Goal: Task Accomplishment & Management: Complete application form

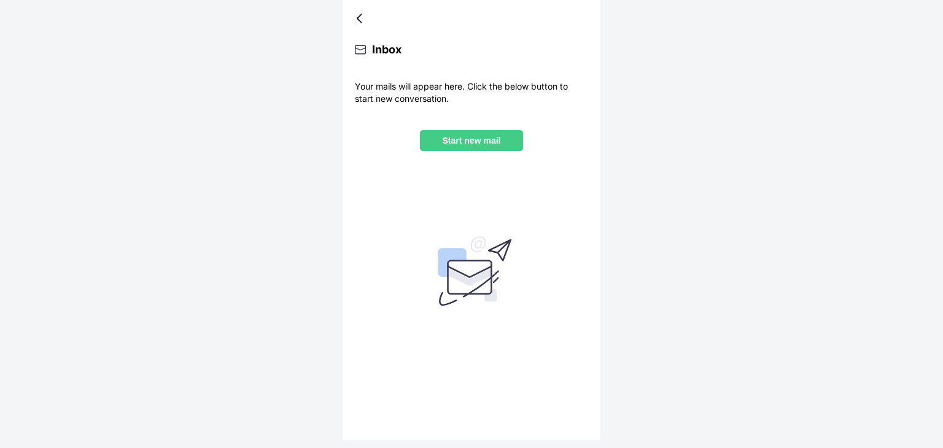
click at [492, 145] on p "Start new mail" at bounding box center [471, 141] width 83 height 10
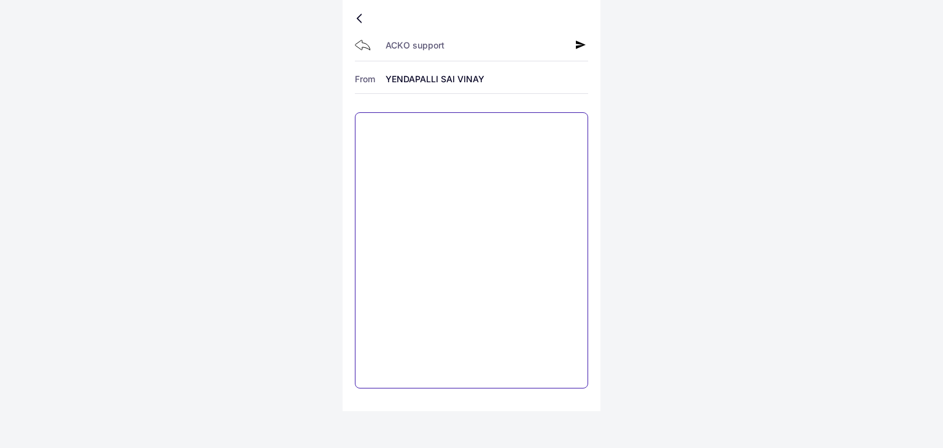
click at [413, 131] on textarea at bounding box center [471, 250] width 233 height 276
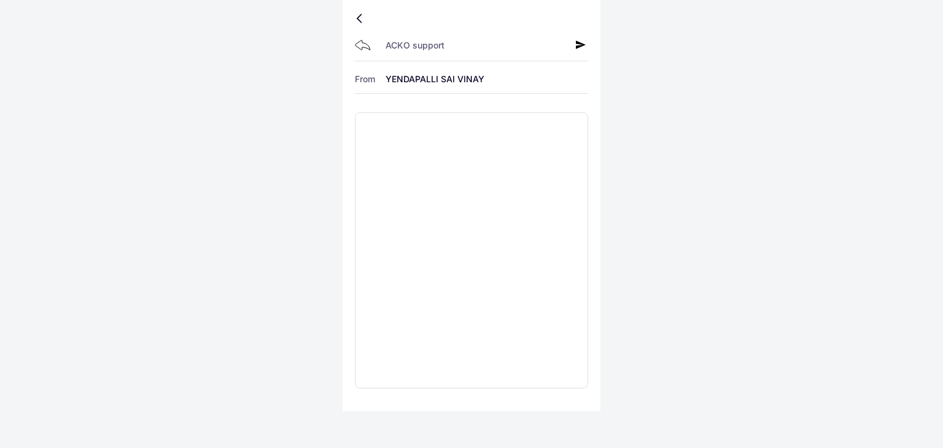
click at [361, 18] on div at bounding box center [361, 18] width 7 height 6
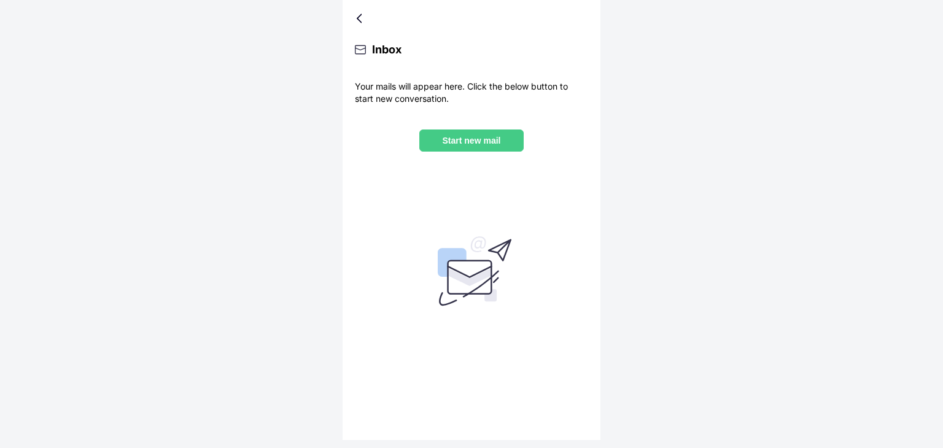
click at [359, 18] on div at bounding box center [361, 18] width 7 height 6
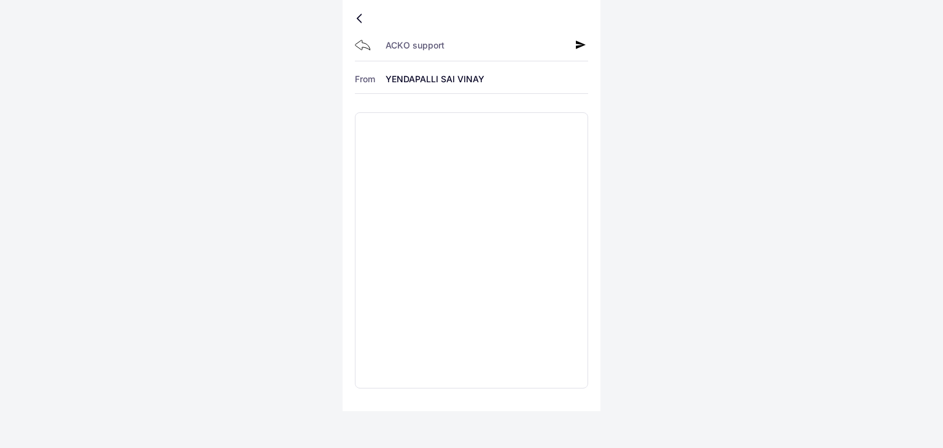
click at [359, 17] on div at bounding box center [361, 18] width 7 height 6
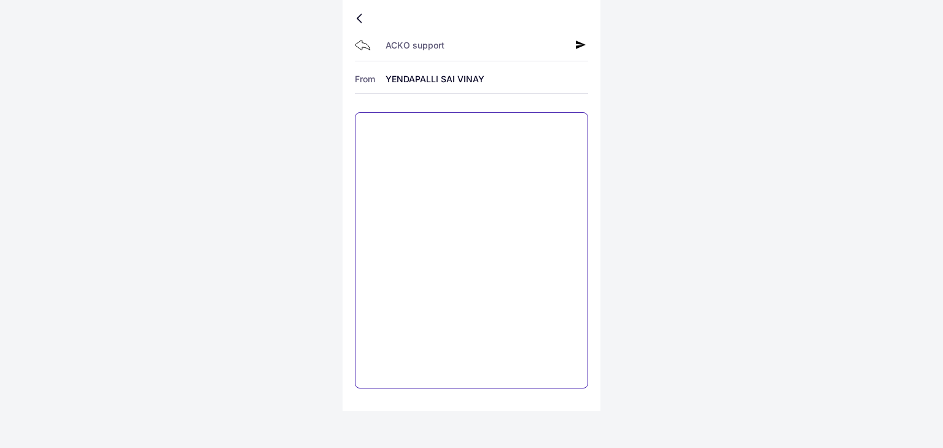
click at [433, 143] on textarea at bounding box center [471, 250] width 233 height 276
type textarea "*"
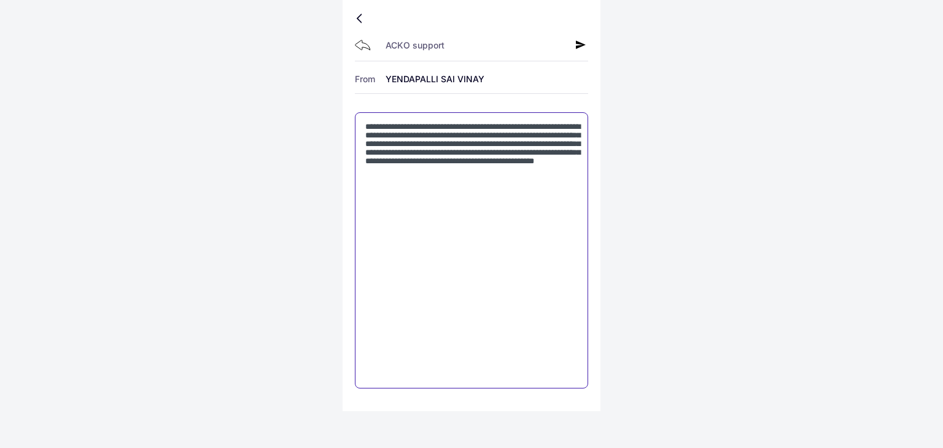
paste textarea "**********"
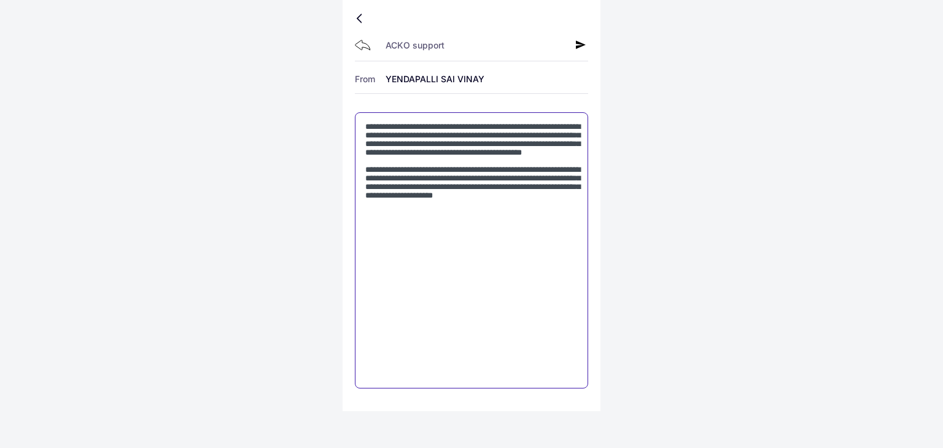
type textarea "**********"
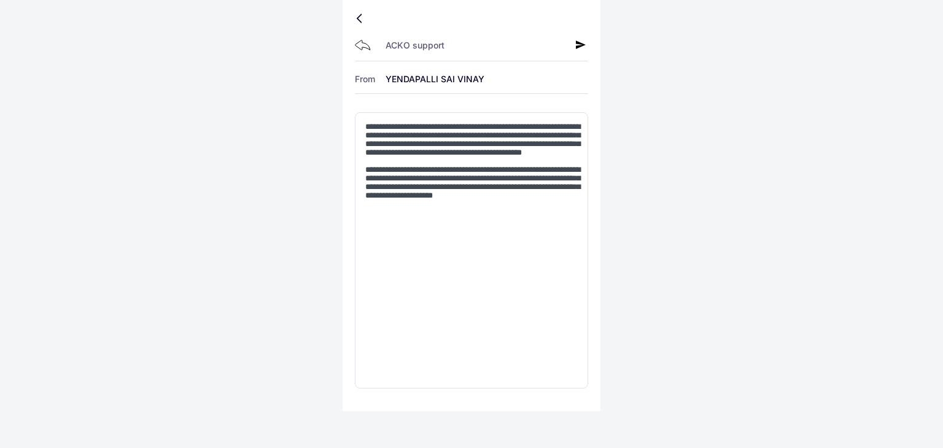
click at [578, 44] on icon at bounding box center [581, 45] width 10 height 10
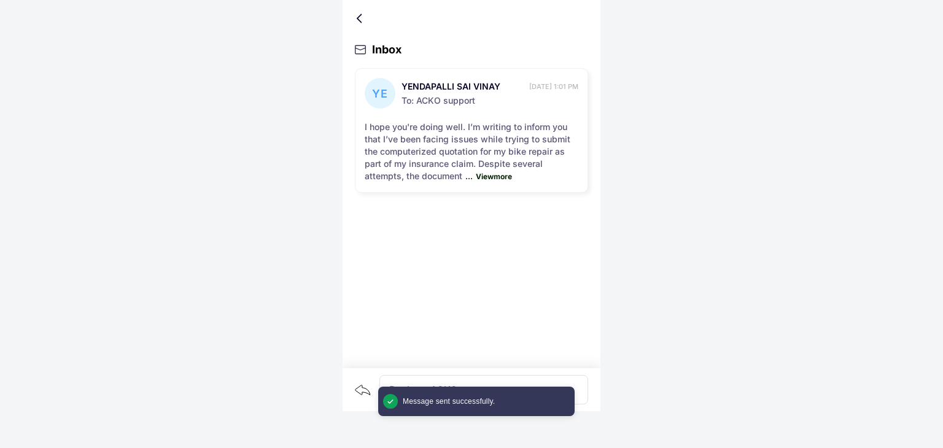
click at [357, 18] on div at bounding box center [471, 18] width 233 height 12
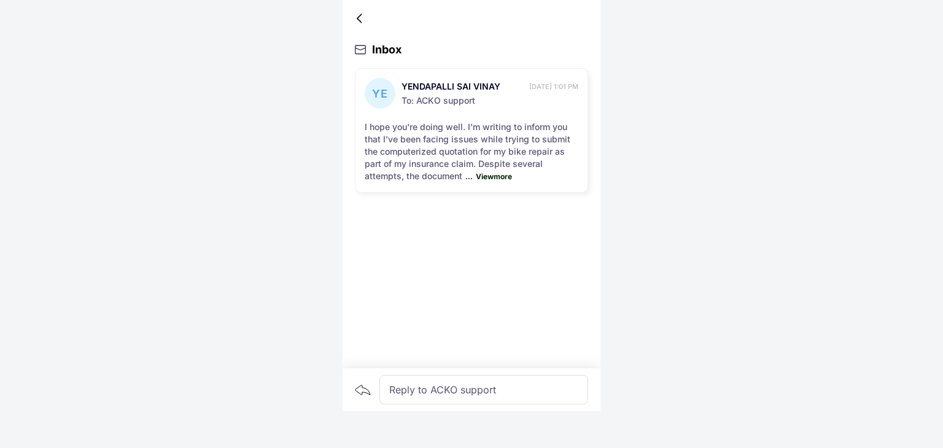
click at [359, 19] on div at bounding box center [361, 18] width 7 height 6
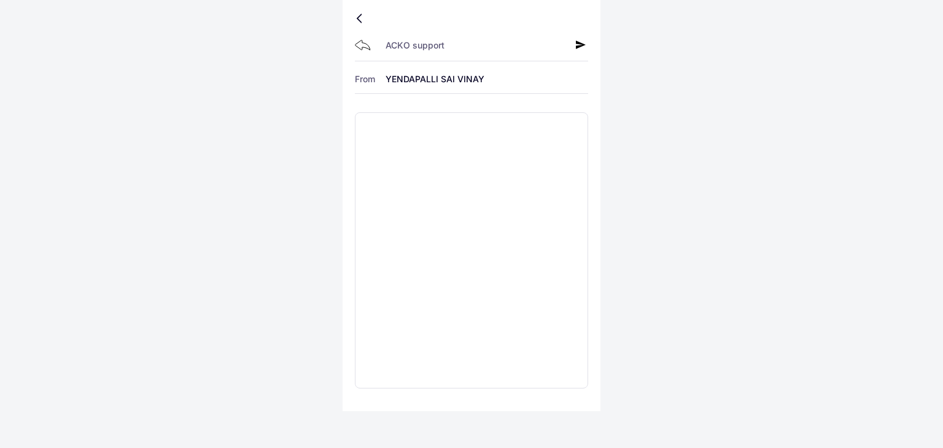
click at [362, 15] on div at bounding box center [361, 18] width 7 height 6
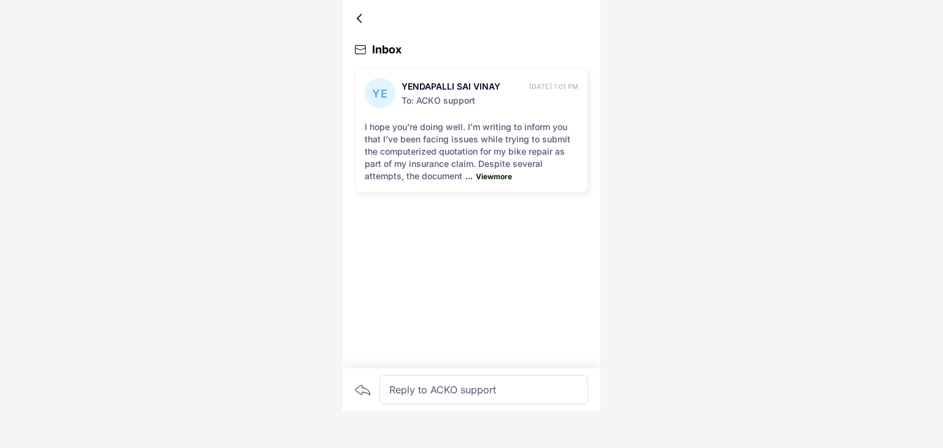
click at [359, 20] on div at bounding box center [361, 18] width 7 height 6
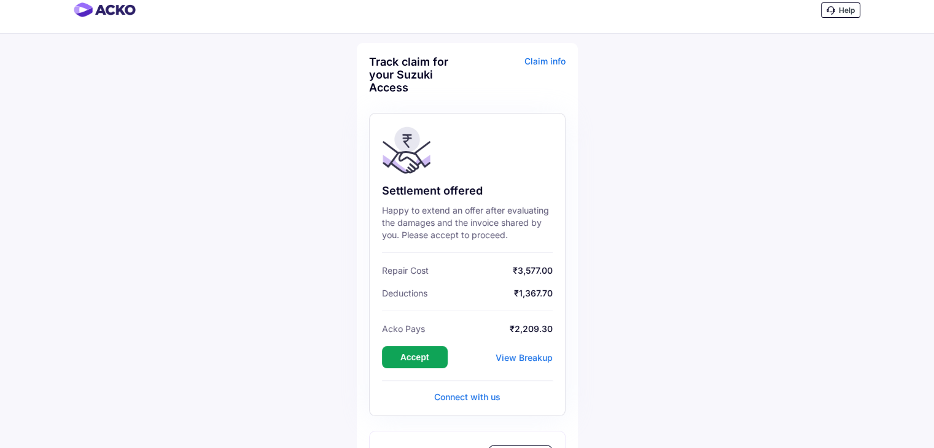
scroll to position [368, 0]
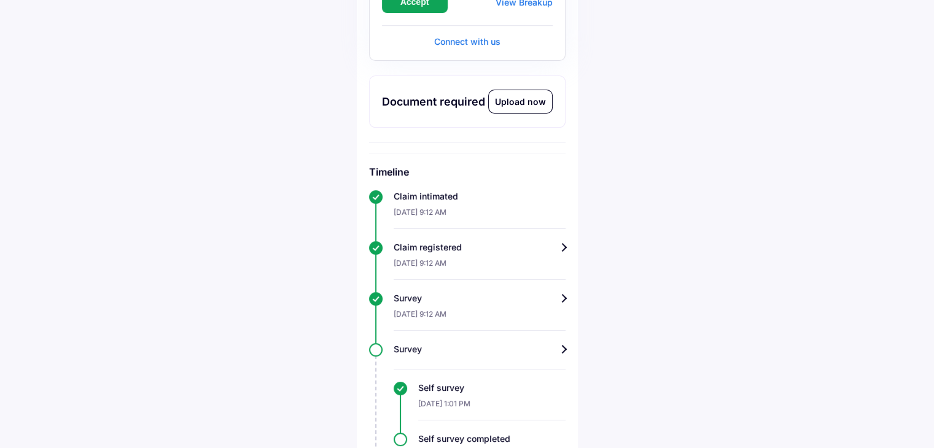
click at [519, 106] on div "Upload now" at bounding box center [520, 101] width 63 height 23
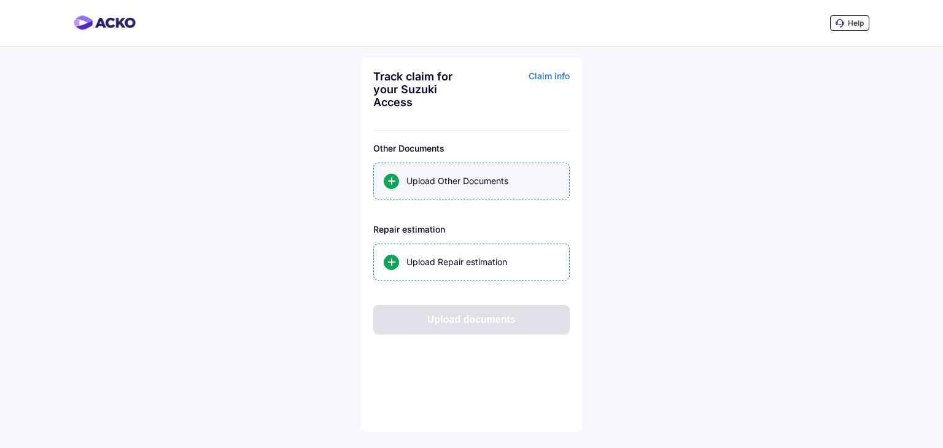
click at [508, 175] on div "Upload Other Documents" at bounding box center [482, 181] width 153 height 12
click at [0, 0] on input "Upload Other Documents" at bounding box center [0, 0] width 0 height 0
click at [430, 266] on div "Upload Repair estimation" at bounding box center [482, 262] width 153 height 12
click at [0, 0] on input "Upload Repair estimation" at bounding box center [0, 0] width 0 height 0
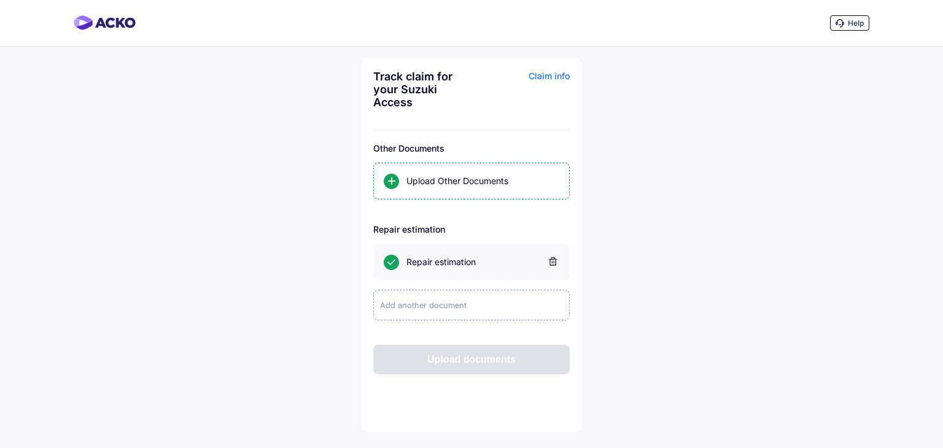
click at [512, 300] on div "Add another document" at bounding box center [471, 305] width 196 height 31
click at [711, 293] on div "Help Track claim for your Suzuki Access Claim info Other Documents Upload Other…" at bounding box center [471, 224] width 943 height 448
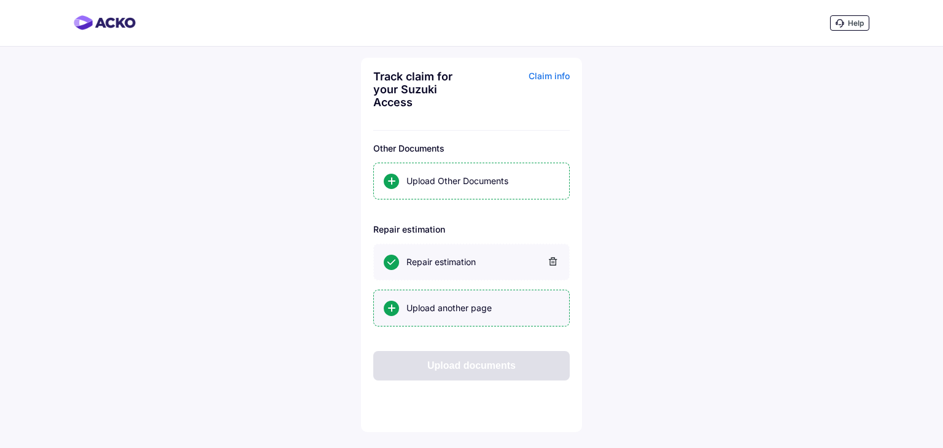
click at [525, 309] on div "Upload another page" at bounding box center [482, 308] width 153 height 12
click at [0, 0] on input "Upload another page" at bounding box center [0, 0] width 0 height 0
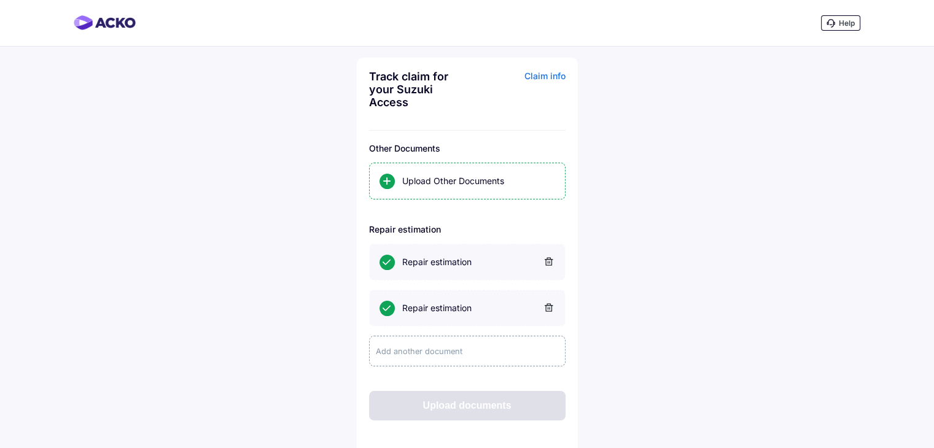
click at [548, 308] on icon at bounding box center [548, 307] width 9 height 9
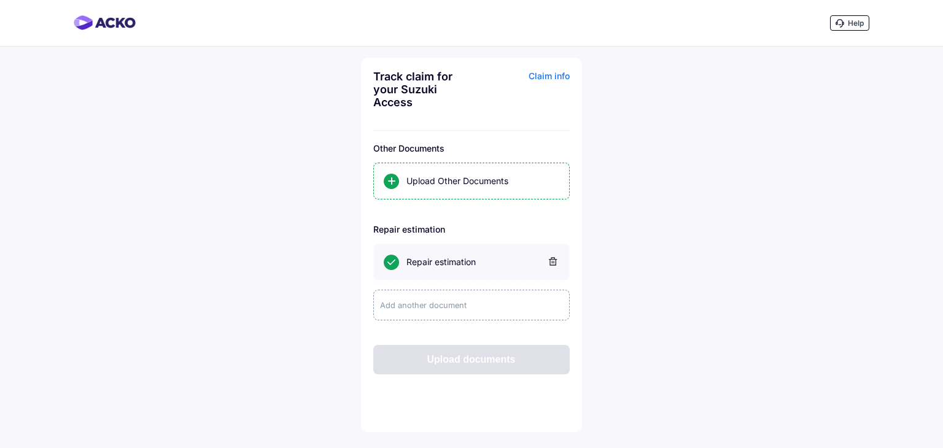
click at [501, 358] on div "Upload documents" at bounding box center [471, 359] width 196 height 29
click at [578, 331] on div "Track claim for your Suzuki Access Claim info Other Documents Upload Other Docu…" at bounding box center [471, 245] width 221 height 374
click at [443, 260] on div "Repair estimation" at bounding box center [482, 262] width 153 height 12
click at [0, 0] on input "Repair estimation" at bounding box center [0, 0] width 0 height 0
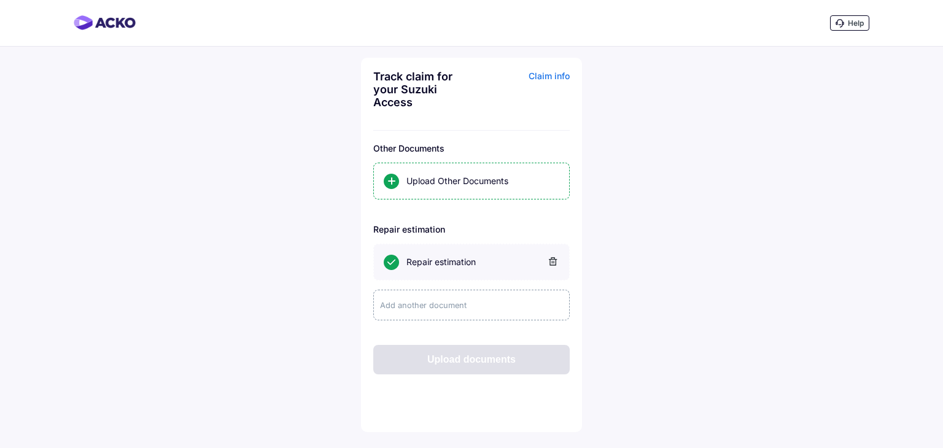
click at [462, 358] on div "Upload documents" at bounding box center [471, 359] width 196 height 29
click at [462, 355] on div "Upload documents" at bounding box center [471, 359] width 196 height 29
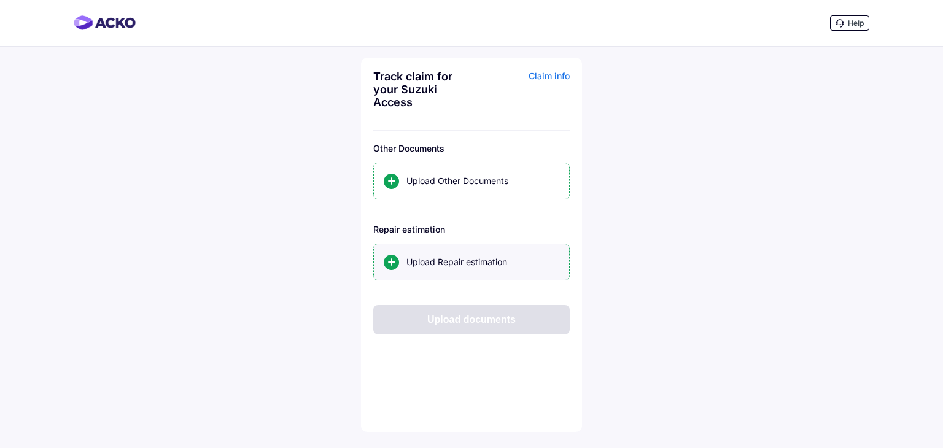
click at [450, 263] on div "Upload Repair estimation" at bounding box center [482, 262] width 153 height 12
click at [0, 0] on input "Upload Repair estimation" at bounding box center [0, 0] width 0 height 0
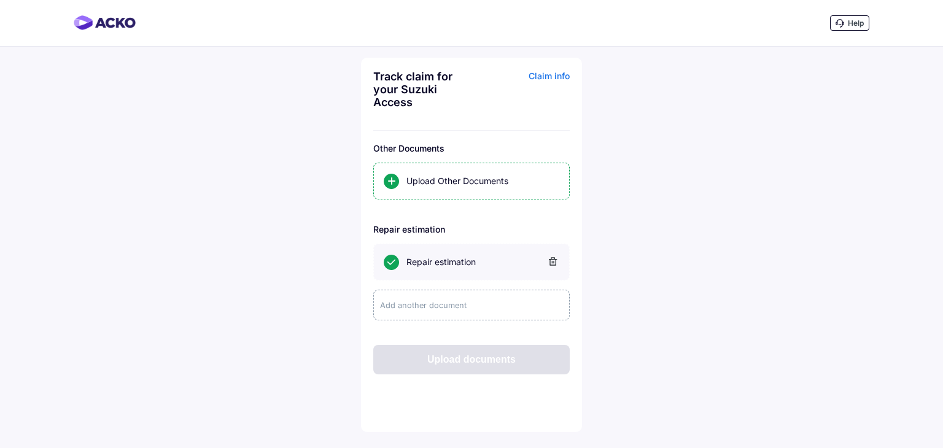
click at [851, 9] on div "Help" at bounding box center [471, 23] width 943 height 47
click at [841, 26] on icon at bounding box center [839, 23] width 9 height 9
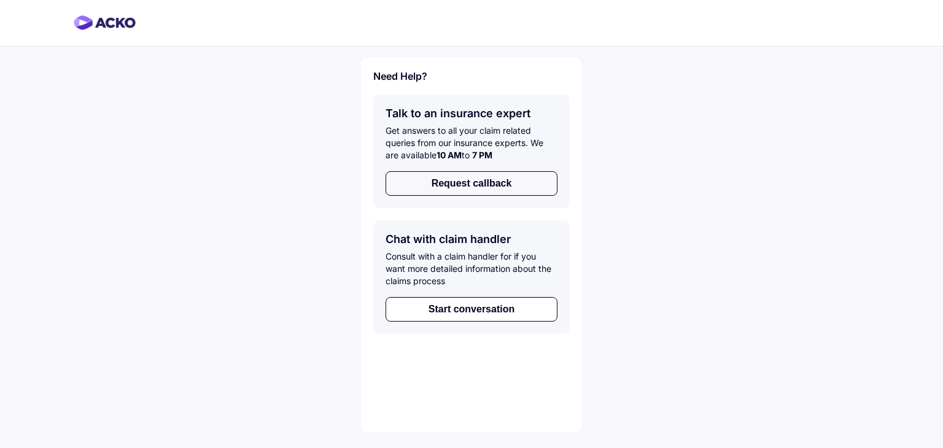
click at [470, 189] on button "Request callback" at bounding box center [471, 183] width 172 height 25
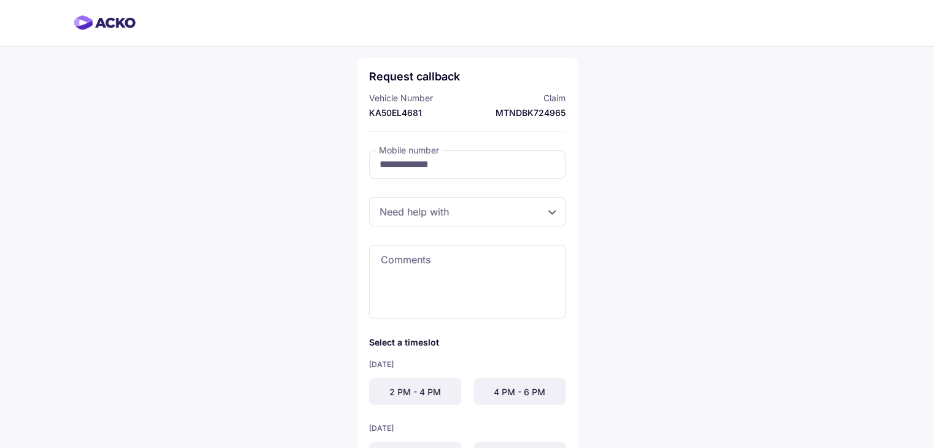
click at [469, 214] on div at bounding box center [467, 211] width 196 height 29
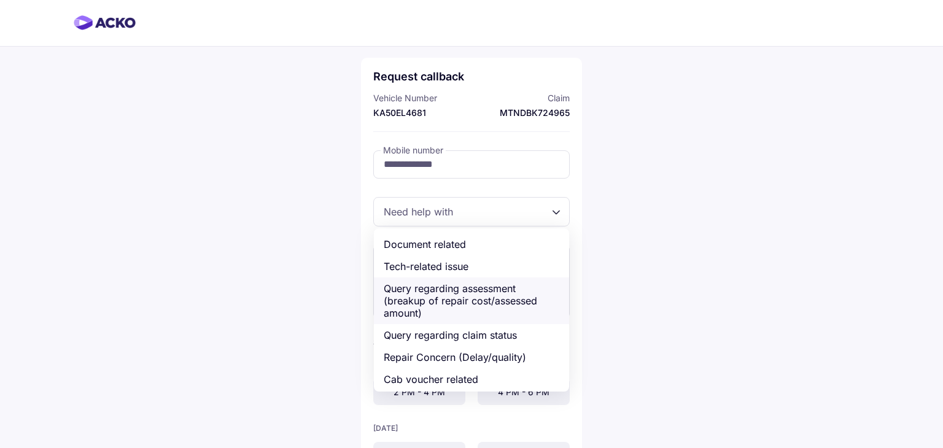
click at [471, 288] on div "Query regarding assessment (breakup of repair cost/assessed amount)" at bounding box center [471, 300] width 195 height 47
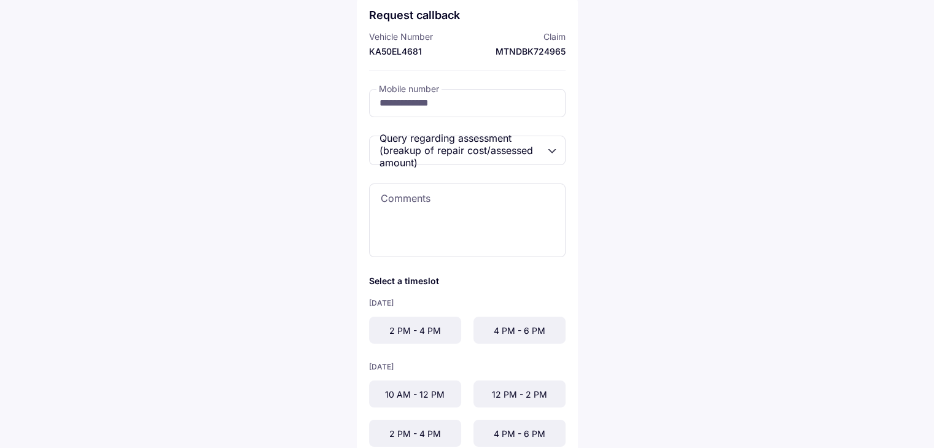
scroll to position [151, 0]
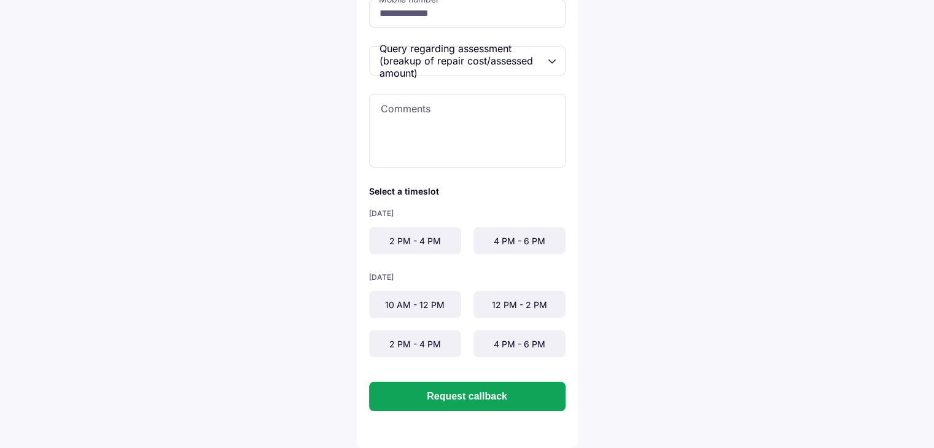
click at [441, 244] on div "2 PM - 4 PM" at bounding box center [415, 240] width 92 height 27
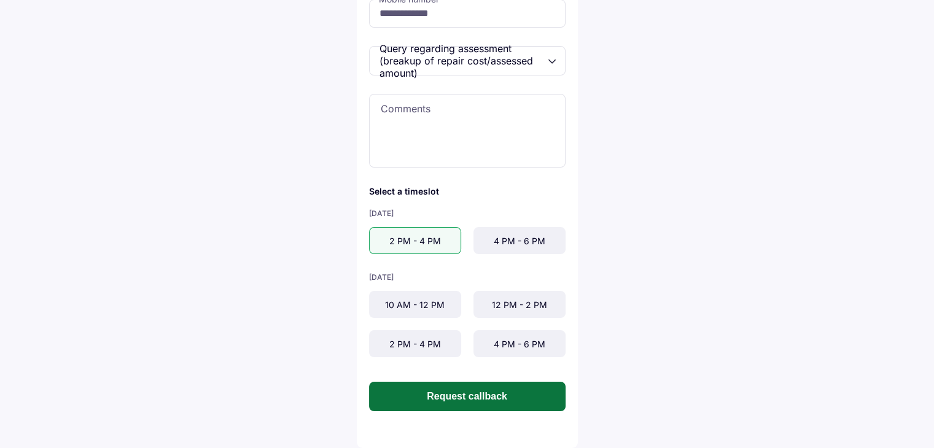
click at [468, 401] on button "Request callback" at bounding box center [467, 396] width 196 height 29
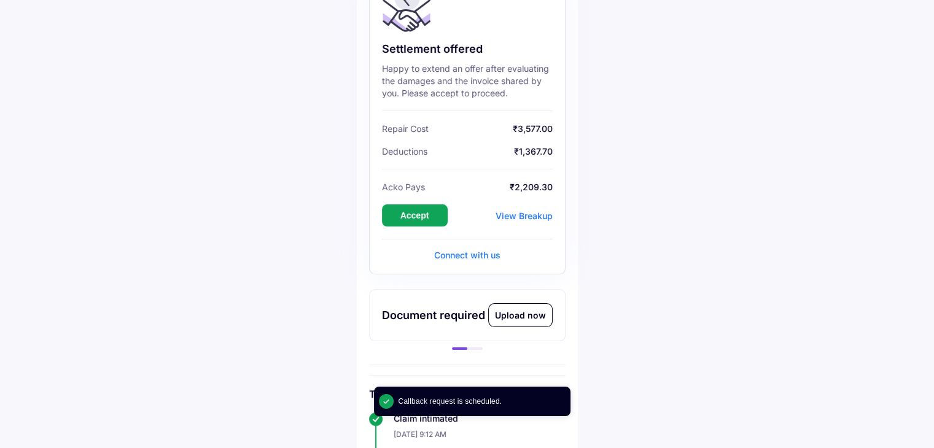
scroll to position [307, 0]
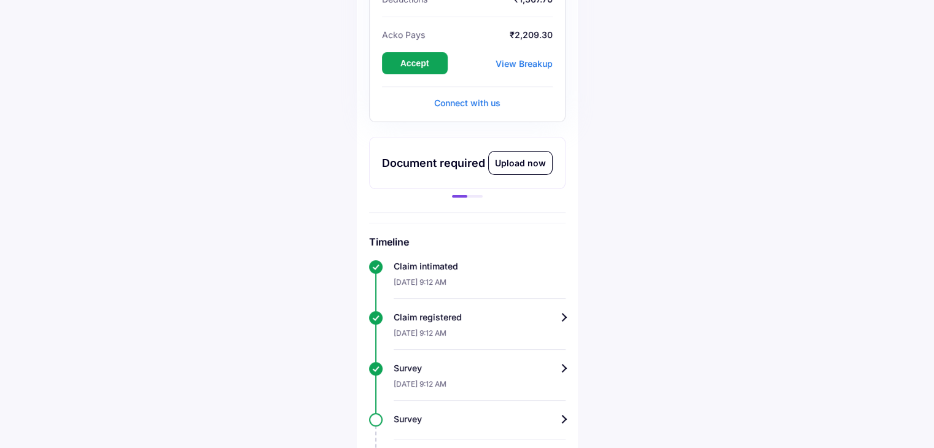
click at [521, 168] on div "Upload now" at bounding box center [520, 163] width 63 height 23
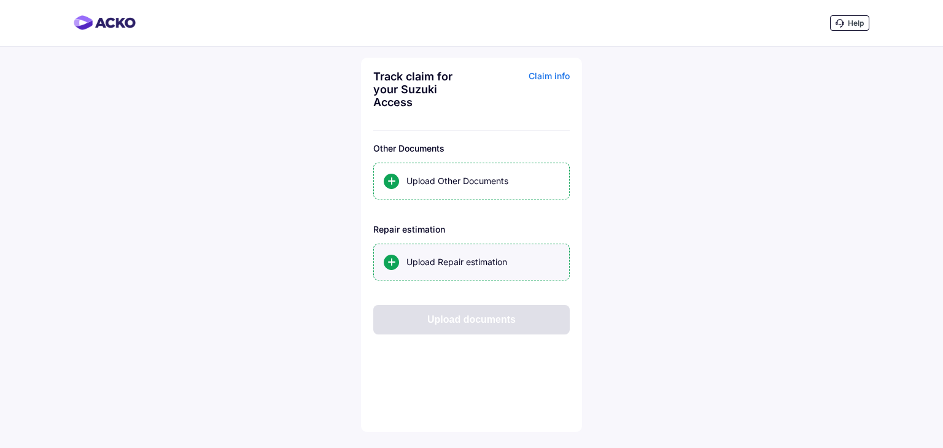
click at [474, 266] on div "Upload Repair estimation" at bounding box center [482, 262] width 153 height 12
click at [0, 0] on input "Upload Repair estimation" at bounding box center [0, 0] width 0 height 0
click at [477, 316] on div "Upload documents" at bounding box center [471, 319] width 196 height 29
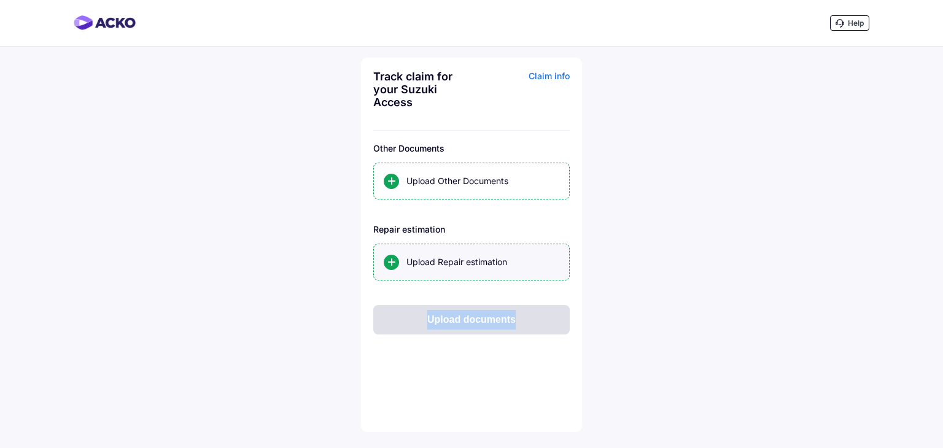
drag, startPoint x: 477, startPoint y: 316, endPoint x: 468, endPoint y: 263, distance: 53.5
click at [477, 314] on div "Upload documents" at bounding box center [471, 319] width 196 height 29
click at [468, 261] on div "Upload Repair estimation" at bounding box center [482, 262] width 153 height 12
click at [0, 0] on input "Upload Repair estimation" at bounding box center [0, 0] width 0 height 0
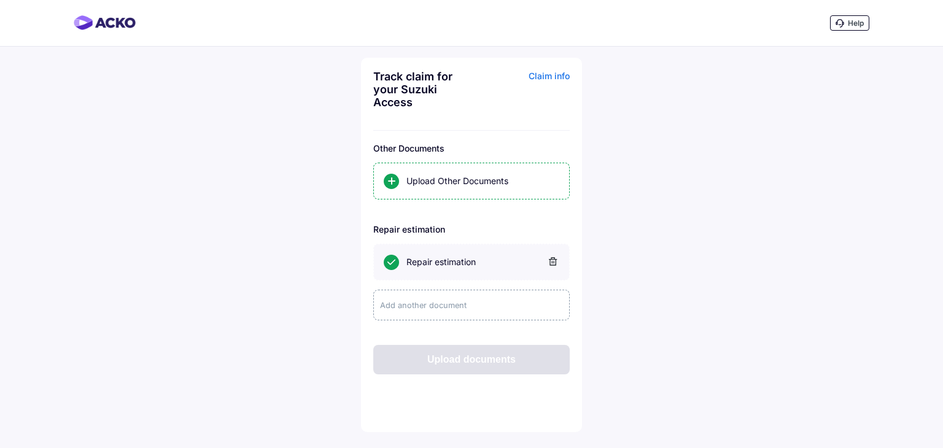
click at [504, 373] on div "Upload documents" at bounding box center [471, 359] width 196 height 29
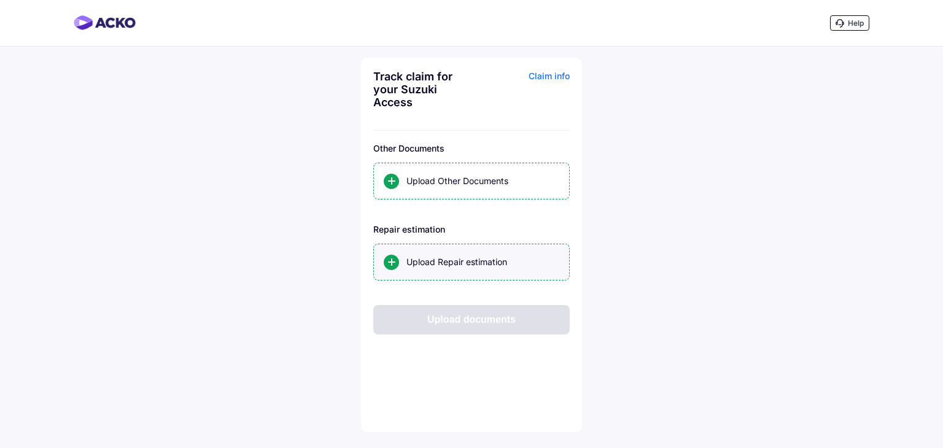
click at [462, 263] on div "Upload Repair estimation" at bounding box center [482, 262] width 153 height 12
click at [0, 0] on input "Upload Repair estimation" at bounding box center [0, 0] width 0 height 0
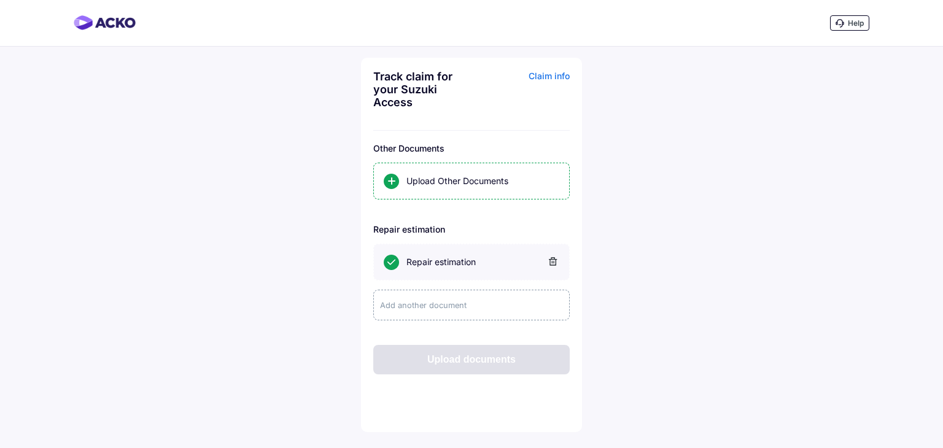
click at [521, 363] on div "Upload documents" at bounding box center [471, 359] width 196 height 29
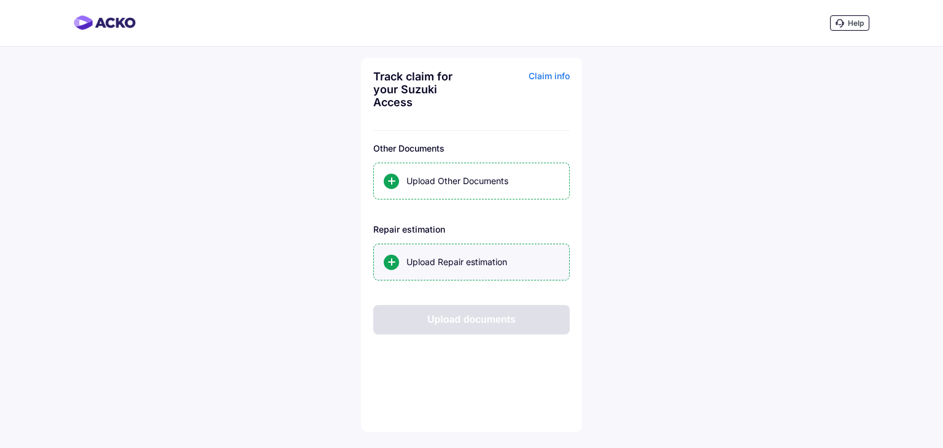
click at [448, 261] on div "Upload Repair estimation" at bounding box center [482, 262] width 153 height 12
click at [0, 0] on input "Upload Repair estimation" at bounding box center [0, 0] width 0 height 0
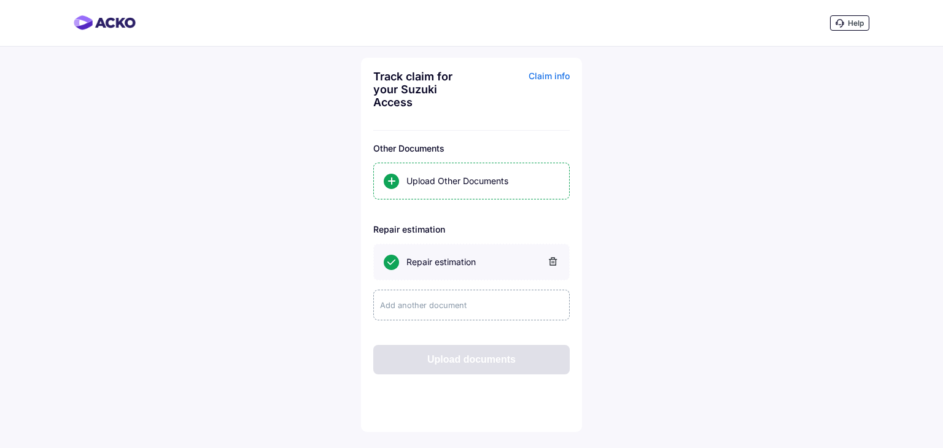
click at [538, 371] on div "Upload documents" at bounding box center [471, 359] width 196 height 29
click at [538, 372] on div "Upload documents" at bounding box center [471, 359] width 196 height 29
click at [536, 368] on div "Upload documents" at bounding box center [471, 359] width 196 height 29
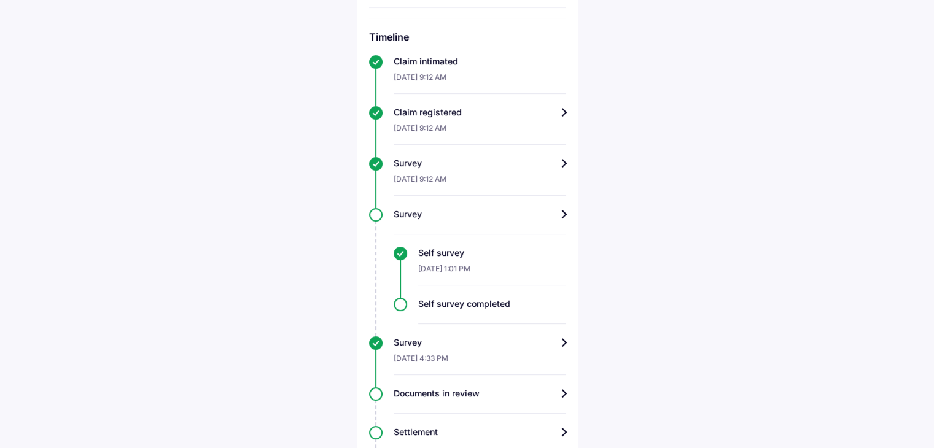
scroll to position [675, 0]
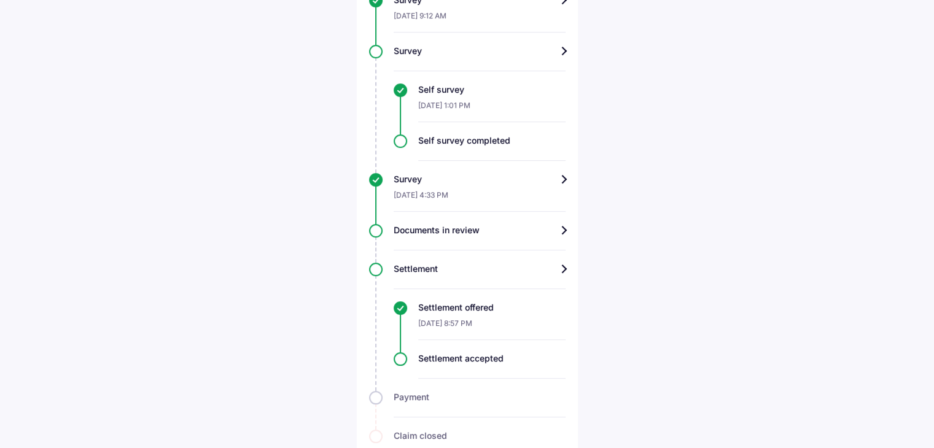
click at [487, 229] on div "Documents in review" at bounding box center [479, 230] width 172 height 12
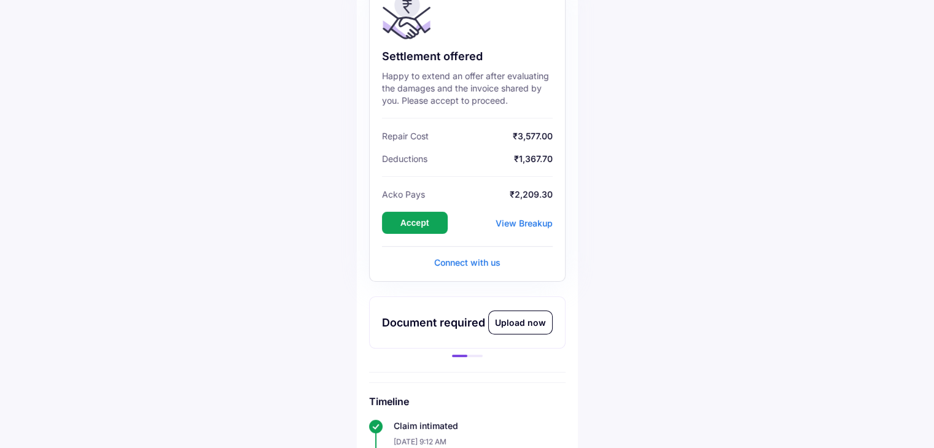
scroll to position [307, 0]
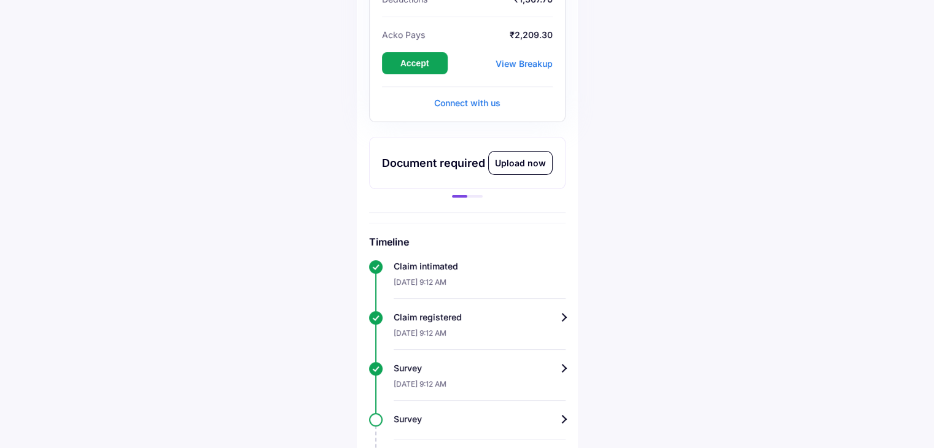
click at [473, 195] on div "Document required Upload now Call scheduled Mon, 15 Sep | 2:00 PM Reschedule" at bounding box center [467, 167] width 196 height 61
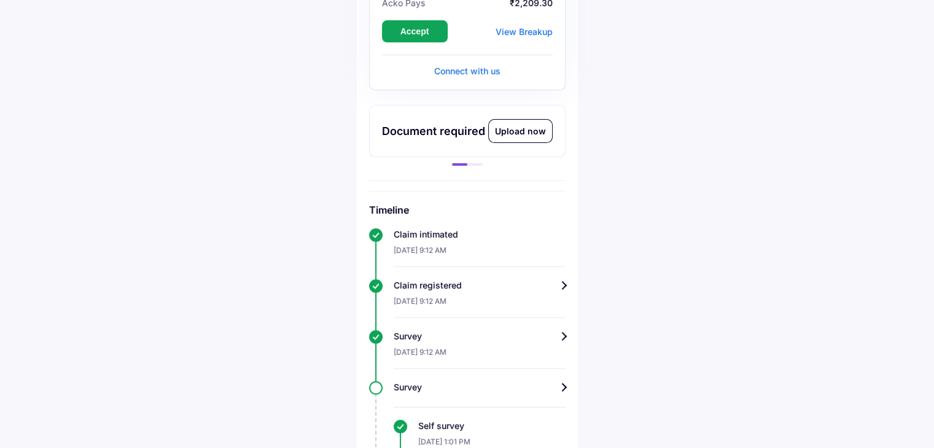
scroll to position [338, 0]
click at [500, 136] on div "Upload now" at bounding box center [520, 132] width 63 height 23
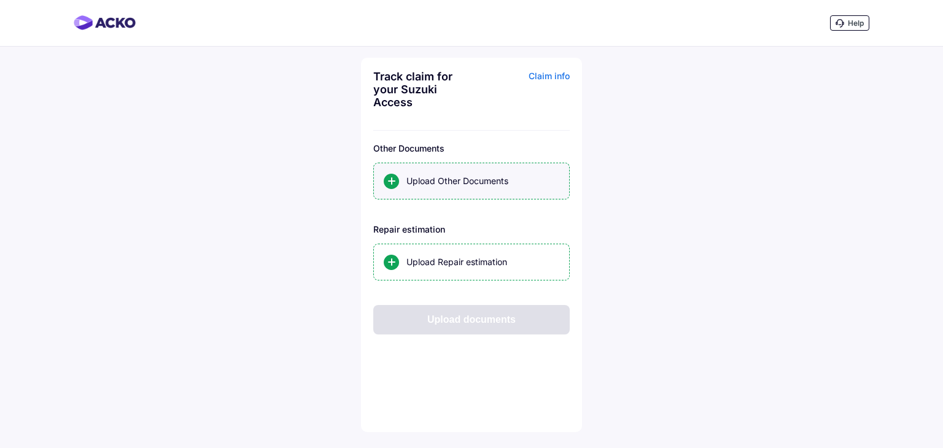
click at [435, 193] on div "Upload Other Documents" at bounding box center [471, 181] width 196 height 37
click at [0, 0] on input "Upload Other Documents" at bounding box center [0, 0] width 0 height 0
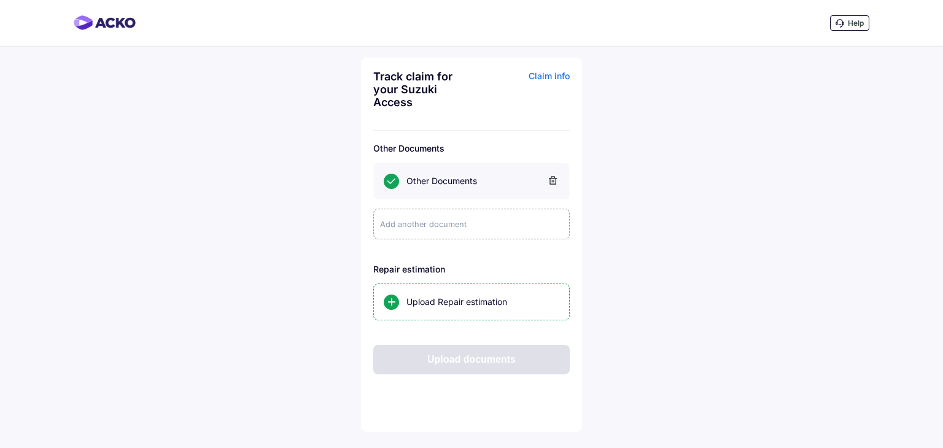
click at [554, 182] on icon at bounding box center [553, 180] width 8 height 8
click at [476, 303] on div "Upload Repair estimation" at bounding box center [482, 302] width 153 height 12
click at [0, 0] on input "Upload Repair estimation" at bounding box center [0, 0] width 0 height 0
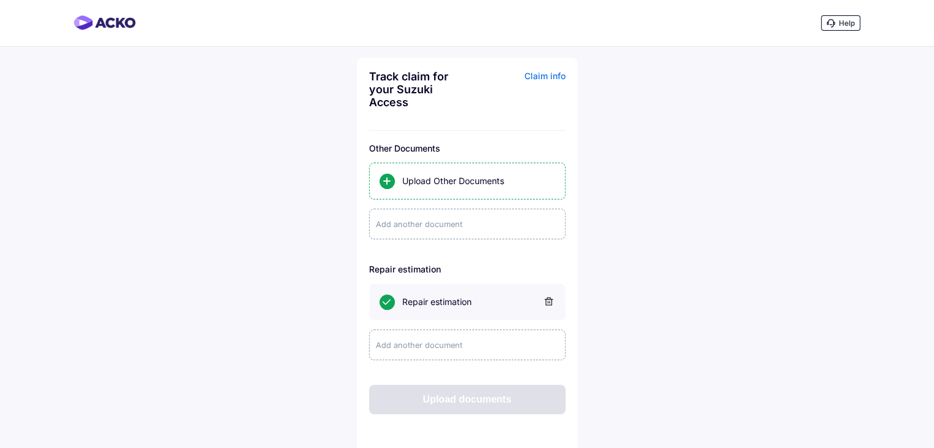
click at [494, 406] on div "Upload documents" at bounding box center [467, 399] width 196 height 29
click at [494, 405] on div "Upload documents" at bounding box center [467, 399] width 196 height 29
click at [494, 404] on div "Upload documents" at bounding box center [467, 399] width 196 height 29
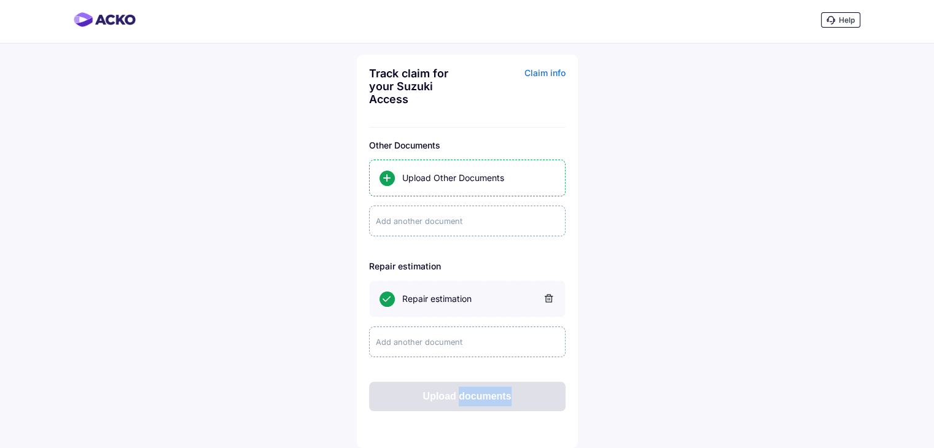
scroll to position [4, 0]
click at [420, 387] on div "Upload documents" at bounding box center [467, 396] width 196 height 29
click at [420, 386] on div "Upload documents" at bounding box center [467, 396] width 196 height 29
click at [420, 392] on div "Upload documents" at bounding box center [467, 396] width 196 height 29
click at [420, 393] on div "Upload documents" at bounding box center [467, 396] width 196 height 29
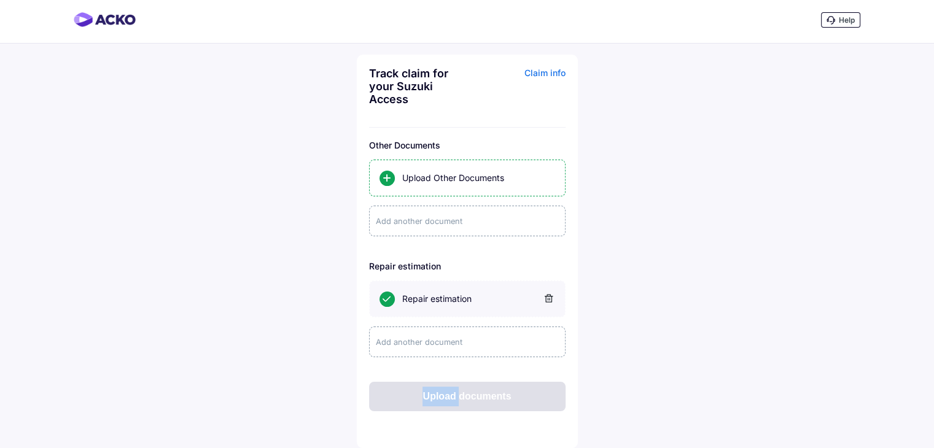
click at [420, 393] on div "Upload documents" at bounding box center [467, 396] width 196 height 29
click at [240, 352] on div "Help Track claim for your Suzuki Access Claim info Other Documents Upload Other…" at bounding box center [467, 222] width 934 height 451
click at [441, 397] on div "Upload documents" at bounding box center [467, 396] width 196 height 29
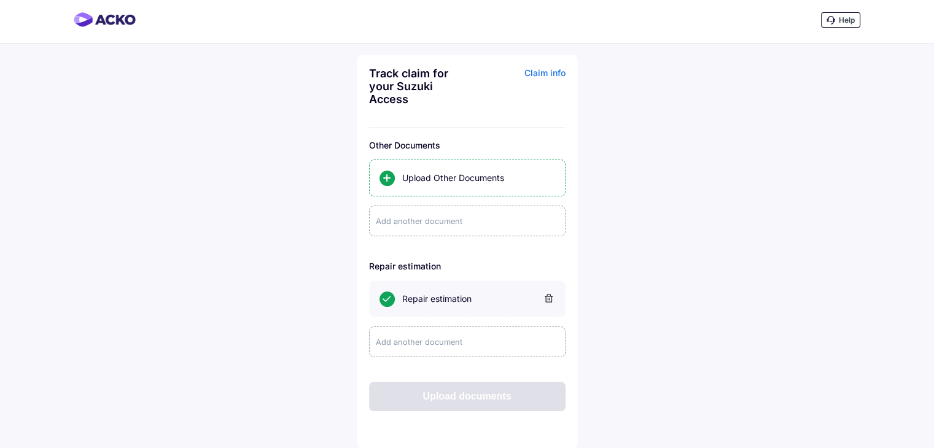
click at [427, 339] on div "Add another document" at bounding box center [467, 342] width 196 height 31
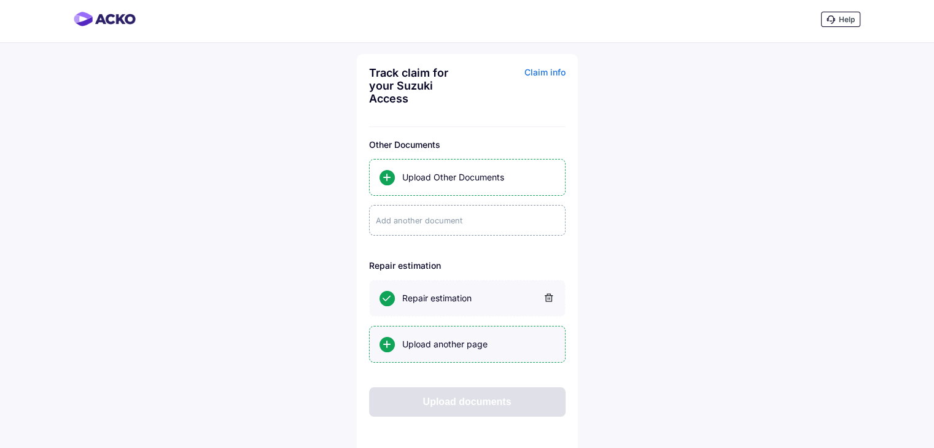
click at [419, 344] on div "Upload another page" at bounding box center [478, 344] width 153 height 12
click at [0, 0] on input "Upload another page" at bounding box center [0, 0] width 0 height 0
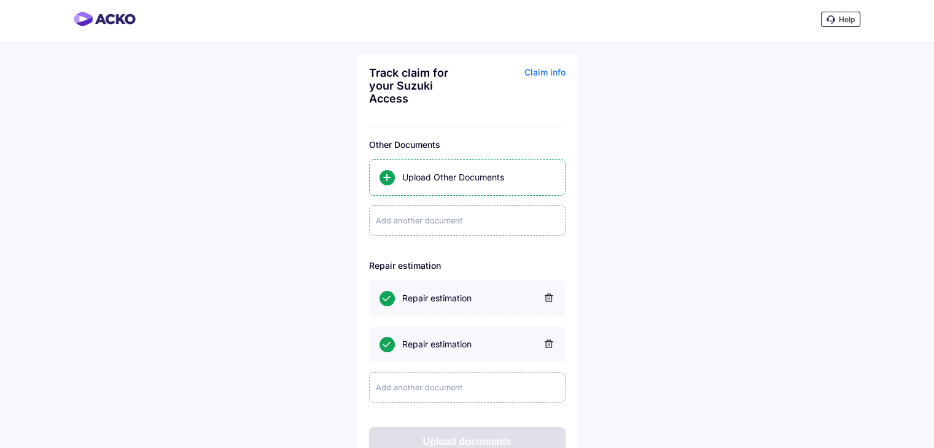
scroll to position [50, 0]
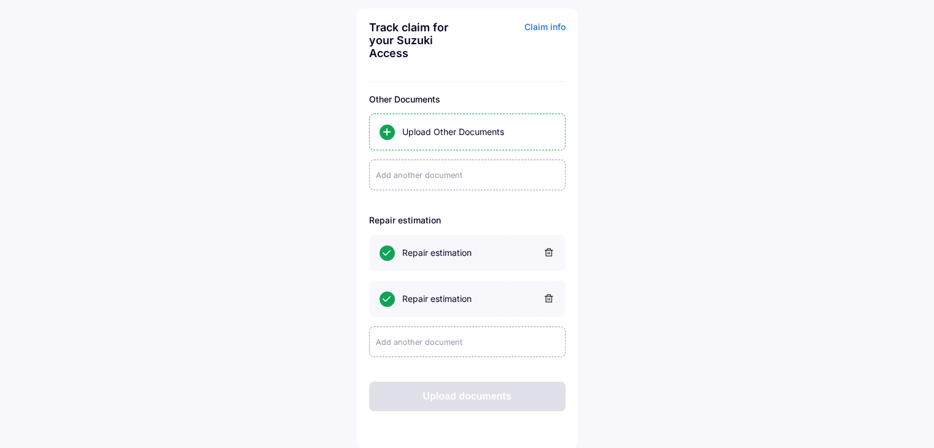
click at [438, 400] on div "Upload documents" at bounding box center [467, 396] width 196 height 29
click at [438, 399] on div "Upload documents" at bounding box center [467, 396] width 196 height 29
click at [422, 388] on div "Upload documents" at bounding box center [467, 396] width 196 height 29
click at [543, 24] on div "Claim info" at bounding box center [517, 45] width 95 height 48
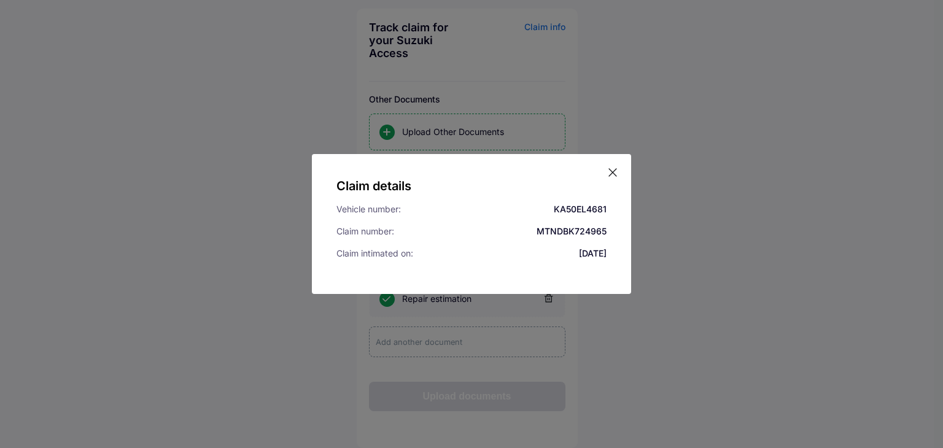
click at [611, 180] on div "Claim details Vehicle number: KA50EL4681 Claim number: MTNDBK724965 Claim intim…" at bounding box center [471, 224] width 319 height 140
click at [614, 170] on icon at bounding box center [612, 172] width 12 height 12
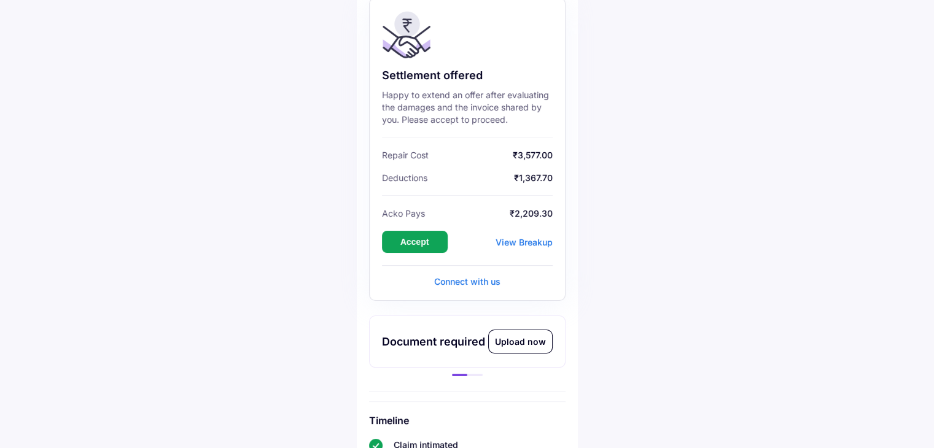
scroll to position [123, 0]
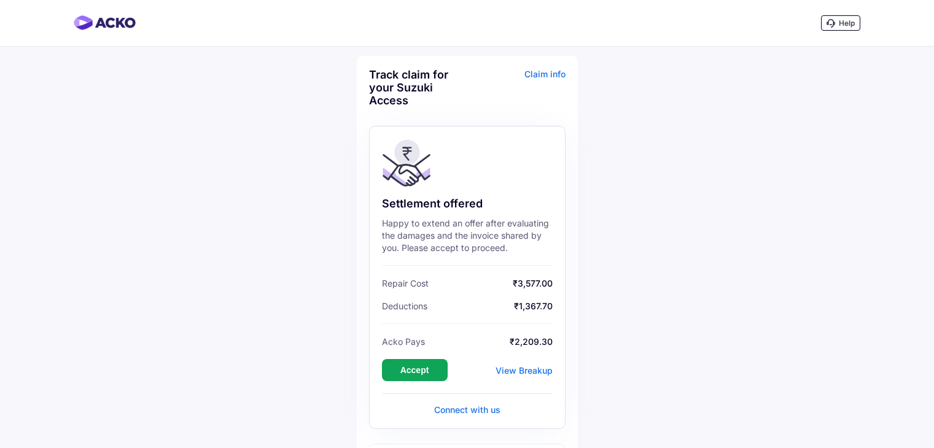
scroll to position [124, 0]
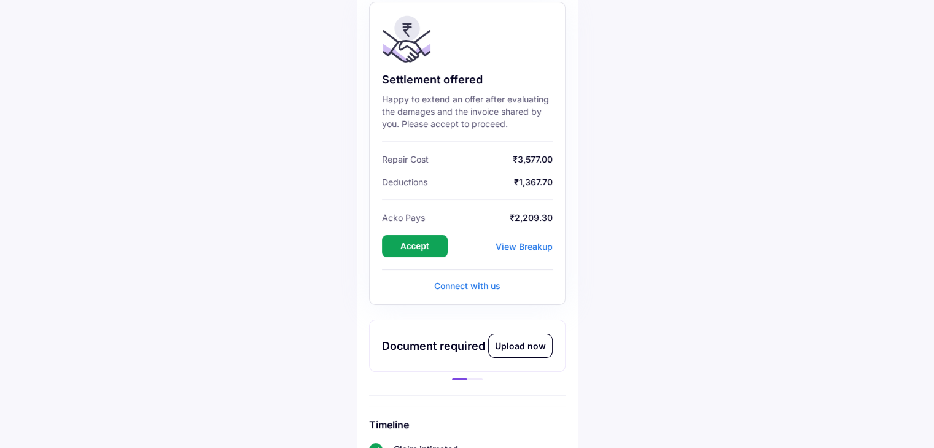
click at [526, 249] on div "View Breakup" at bounding box center [523, 246] width 57 height 10
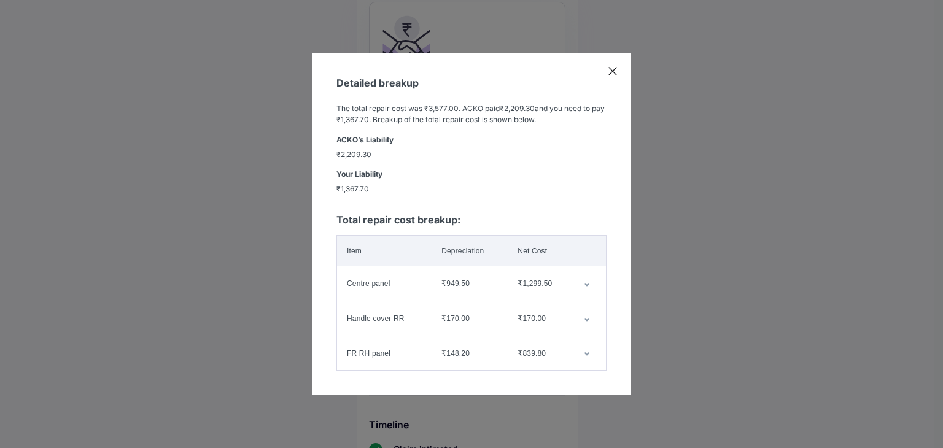
click at [614, 66] on icon at bounding box center [612, 71] width 12 height 12
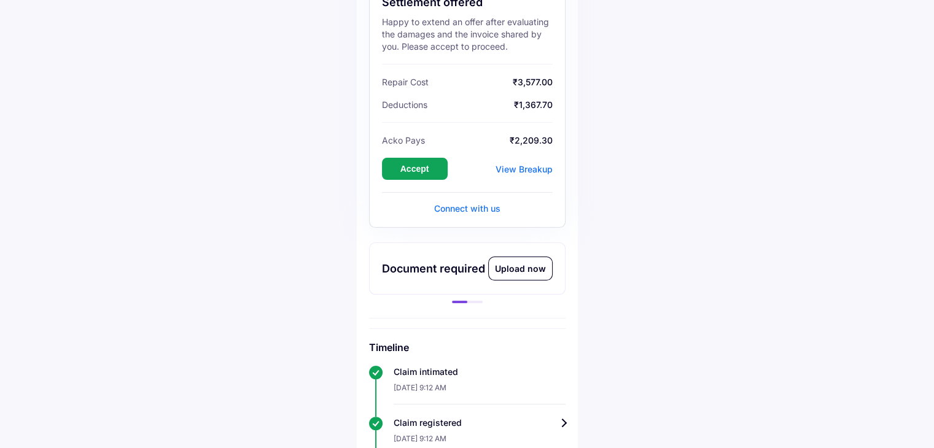
scroll to position [370, 0]
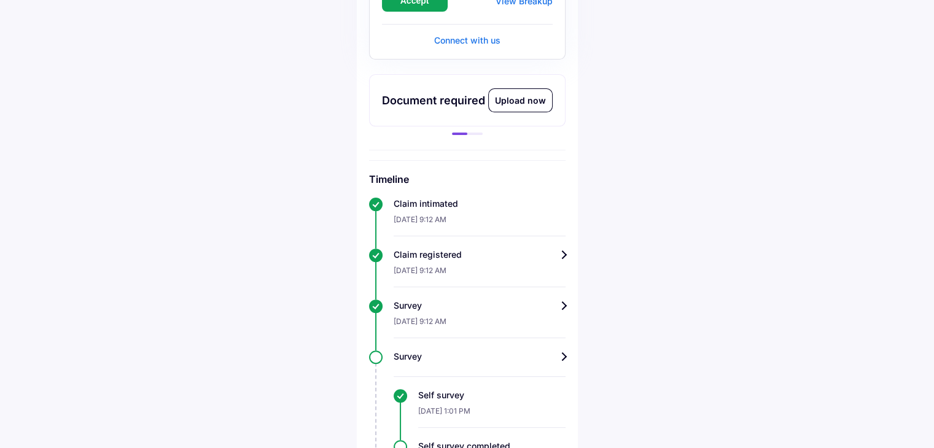
click at [463, 110] on div "Document required Upload now" at bounding box center [467, 100] width 196 height 52
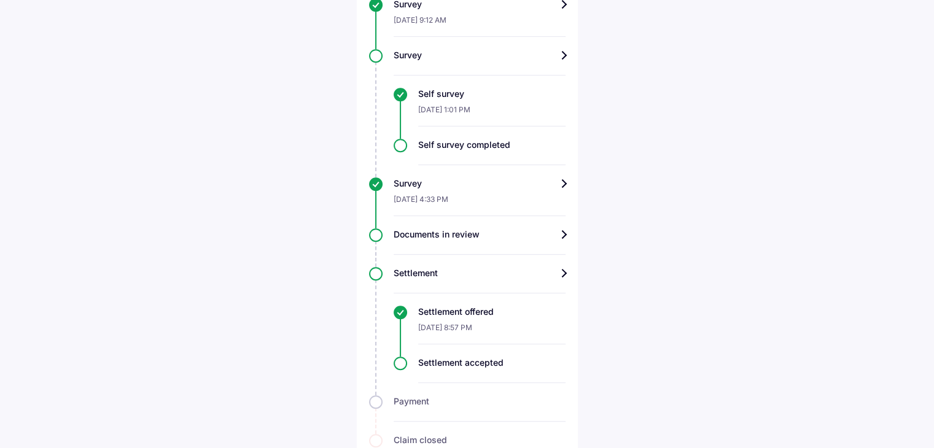
scroll to position [706, 0]
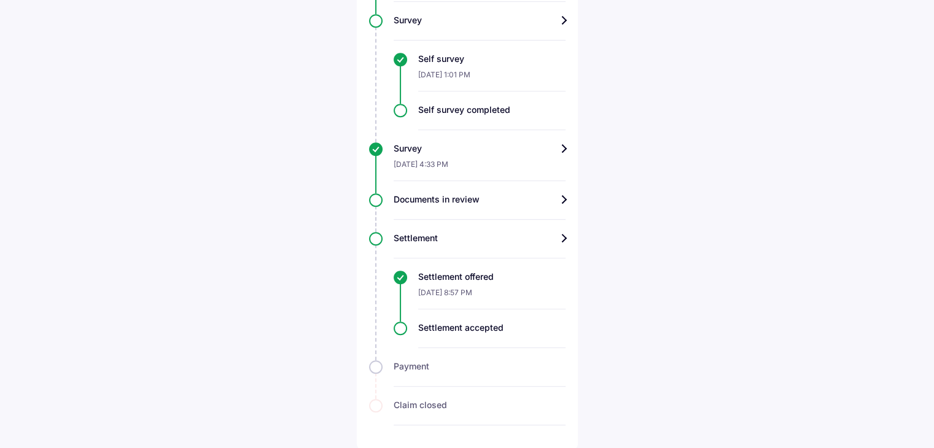
click at [470, 199] on div "Documents in review" at bounding box center [479, 199] width 172 height 12
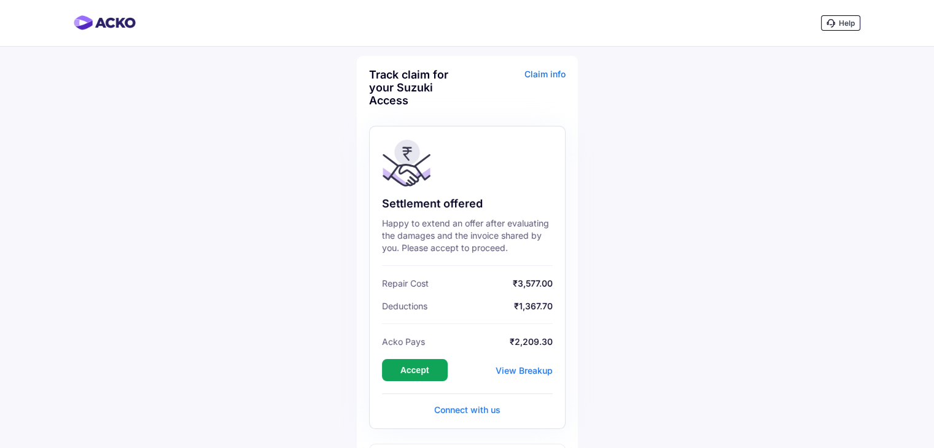
click at [832, 27] on icon at bounding box center [830, 23] width 9 height 9
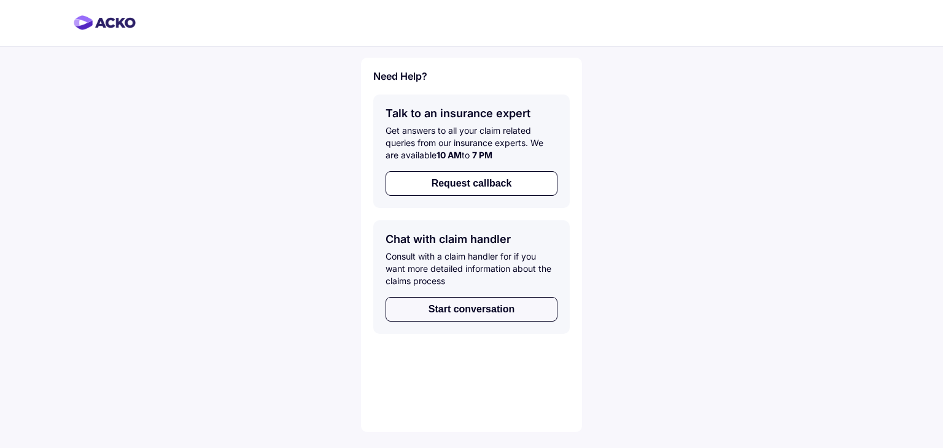
click at [502, 311] on button "Start conversation" at bounding box center [471, 309] width 172 height 25
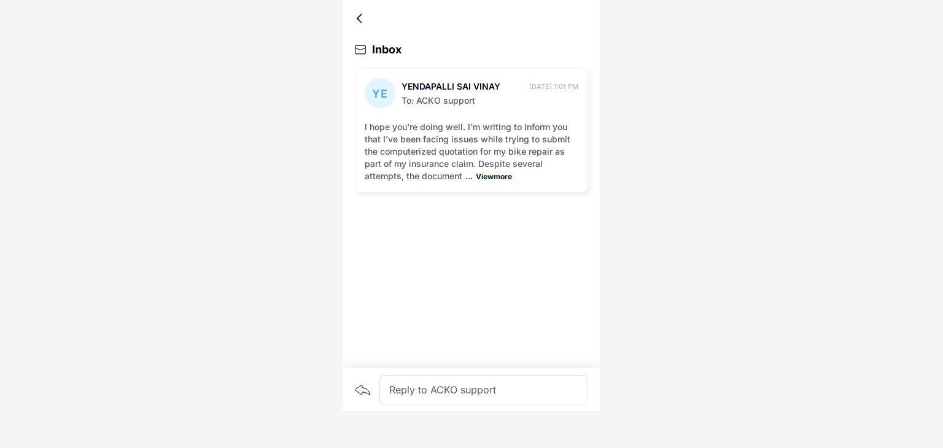
click at [357, 20] on div at bounding box center [471, 18] width 233 height 12
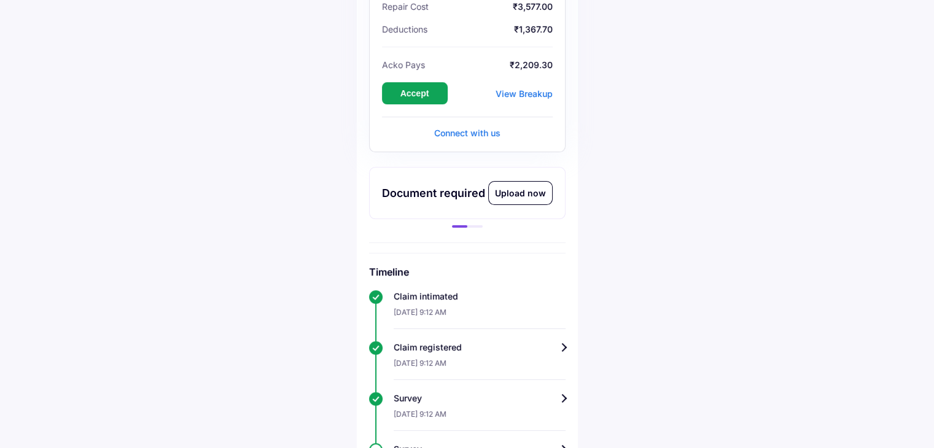
scroll to position [276, 0]
click at [526, 195] on div "Upload now" at bounding box center [520, 193] width 63 height 23
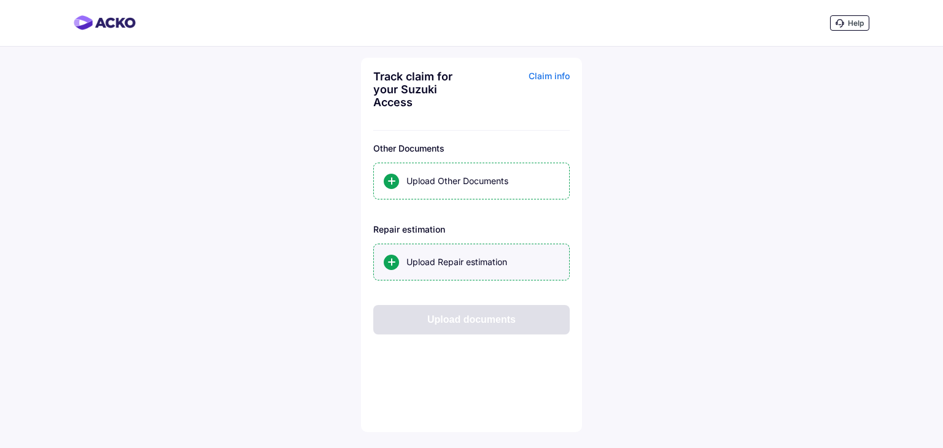
click at [471, 254] on div "Upload Repair estimation" at bounding box center [471, 262] width 196 height 37
click at [0, 0] on input "Upload Repair estimation" at bounding box center [0, 0] width 0 height 0
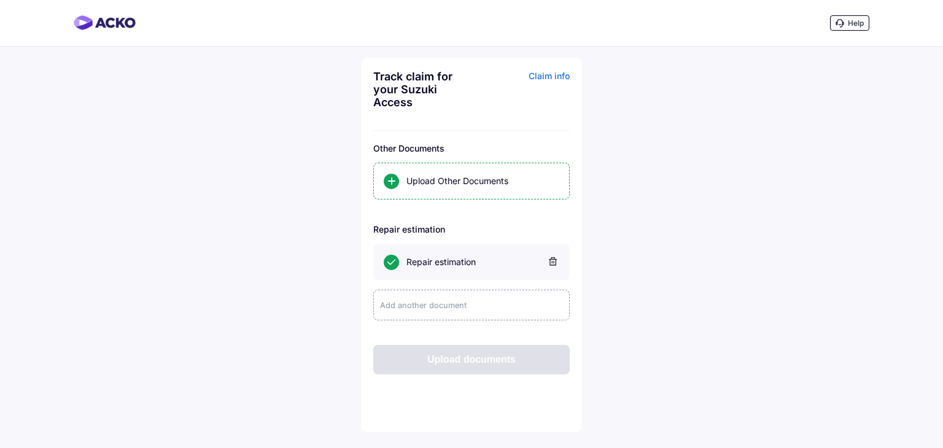
click at [443, 303] on div "Add another document" at bounding box center [471, 305] width 196 height 31
click at [443, 303] on div "Upload another page" at bounding box center [482, 308] width 153 height 12
click at [0, 0] on input "Upload another page" at bounding box center [0, 0] width 0 height 0
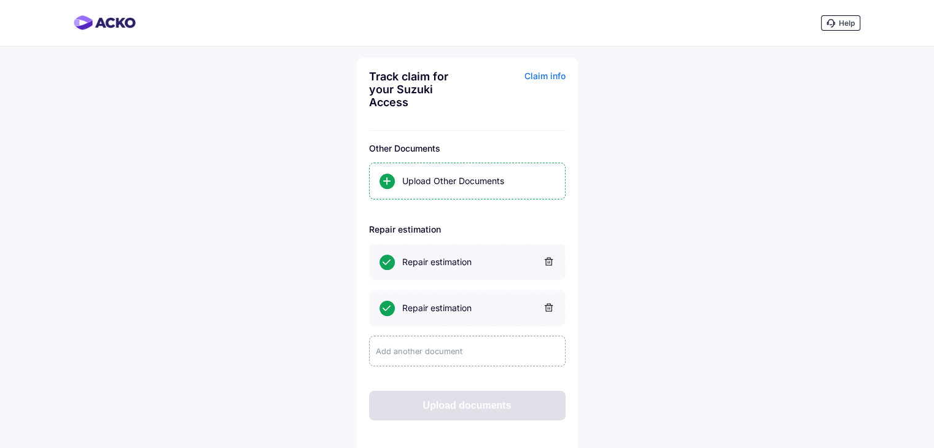
click at [548, 306] on icon at bounding box center [548, 307] width 8 height 8
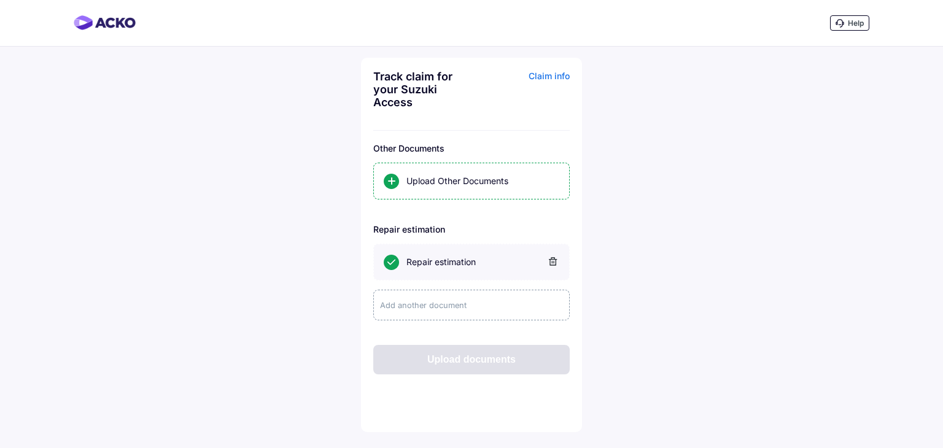
click at [553, 266] on div at bounding box center [546, 262] width 21 height 12
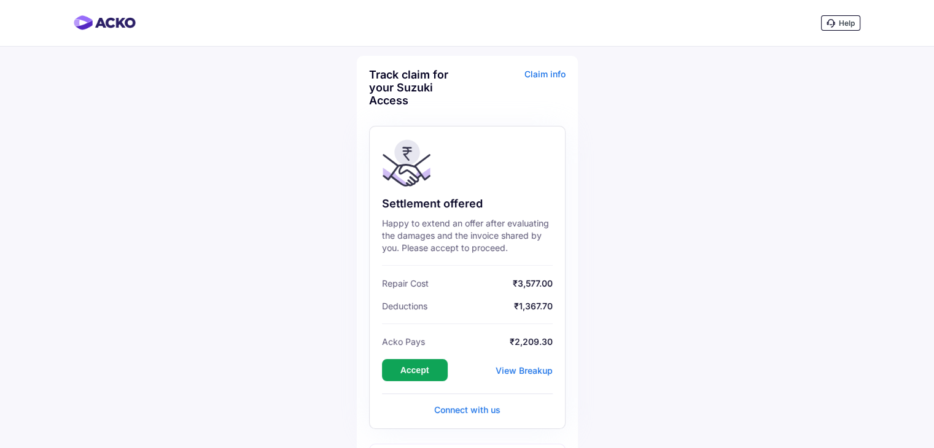
click at [549, 75] on div "Claim info" at bounding box center [517, 92] width 95 height 48
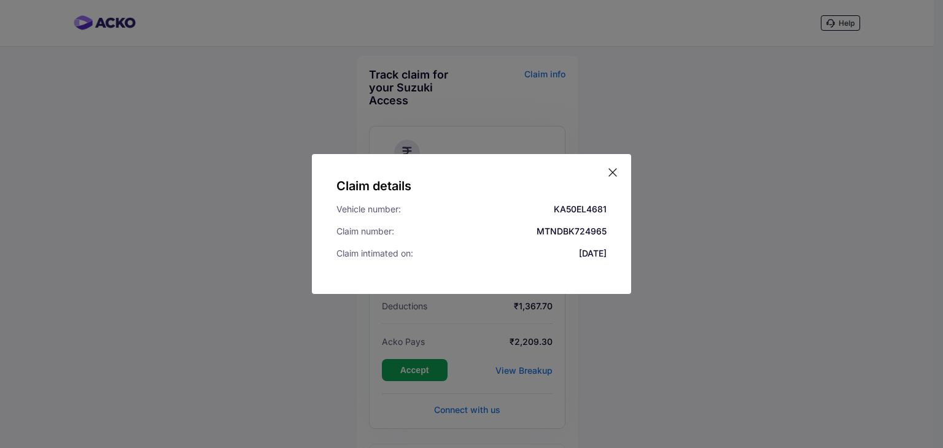
click at [611, 173] on icon at bounding box center [612, 172] width 12 height 12
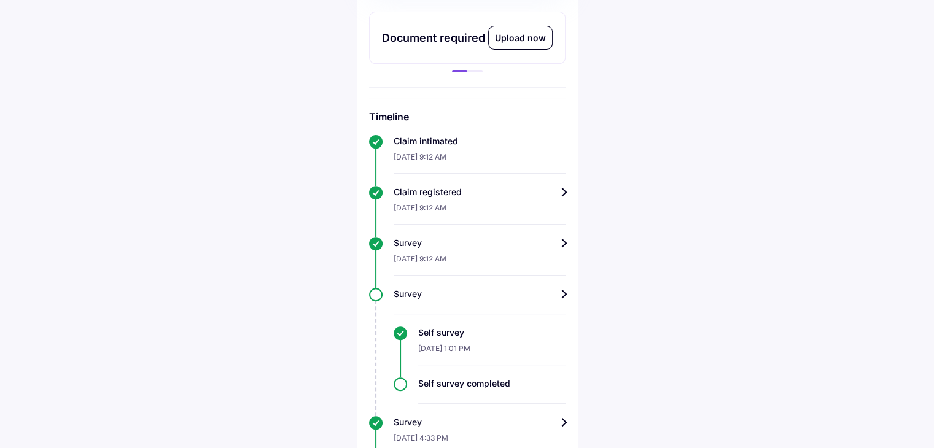
scroll to position [675, 0]
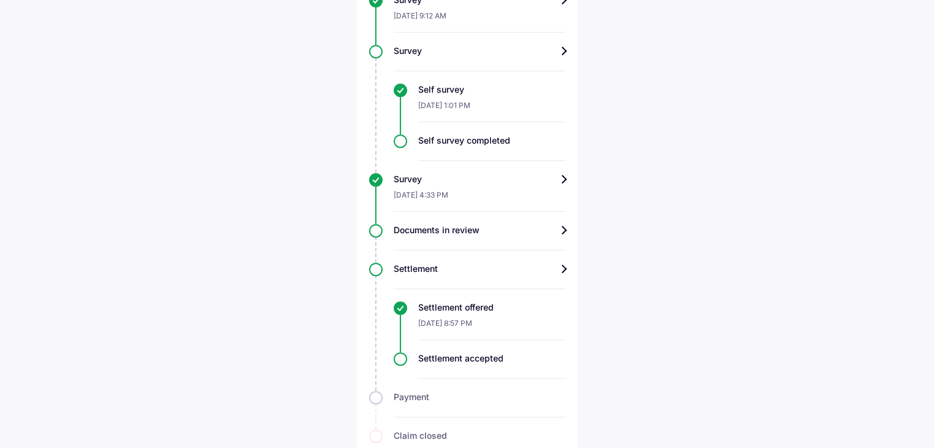
click at [497, 229] on div "Documents in review" at bounding box center [479, 230] width 172 height 12
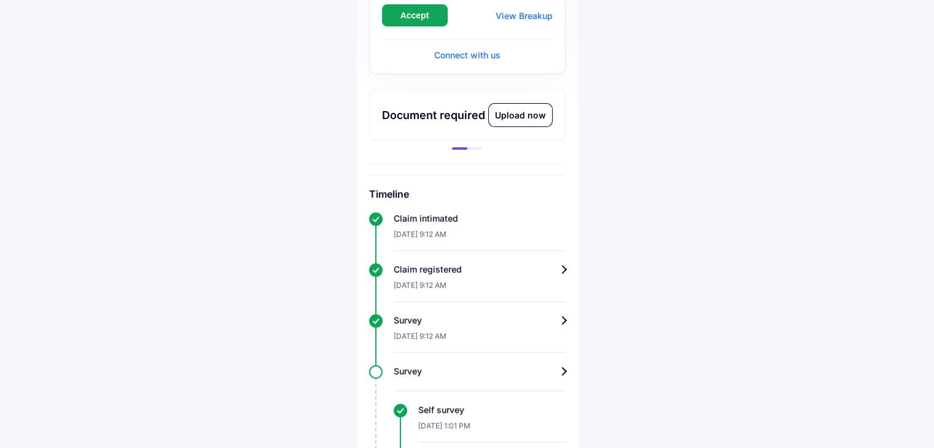
scroll to position [338, 0]
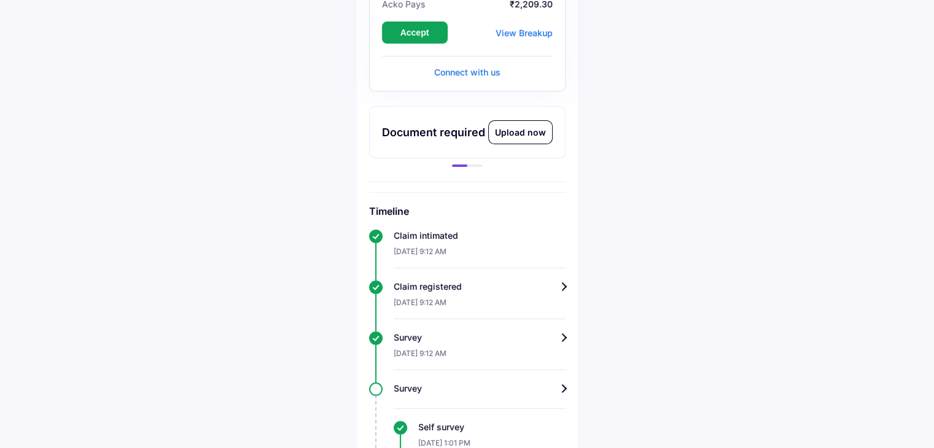
click at [513, 138] on div "Upload now" at bounding box center [520, 132] width 63 height 23
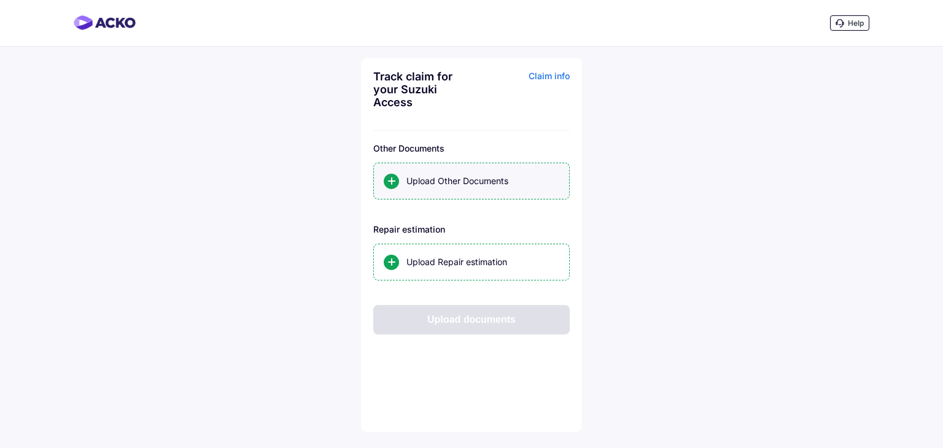
click at [511, 176] on div "Upload Other Documents" at bounding box center [482, 181] width 153 height 12
click at [0, 0] on input "Upload Other Documents" at bounding box center [0, 0] width 0 height 0
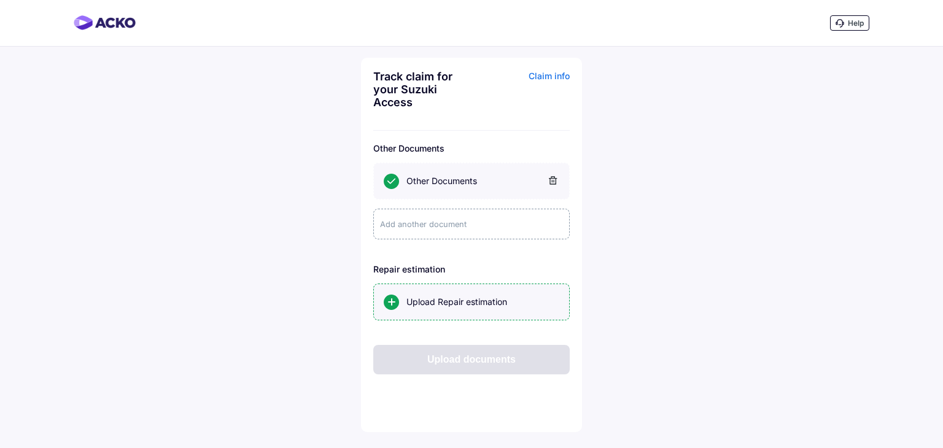
click at [450, 297] on div "Upload Repair estimation" at bounding box center [482, 302] width 153 height 12
click at [0, 0] on input "Upload Repair estimation" at bounding box center [0, 0] width 0 height 0
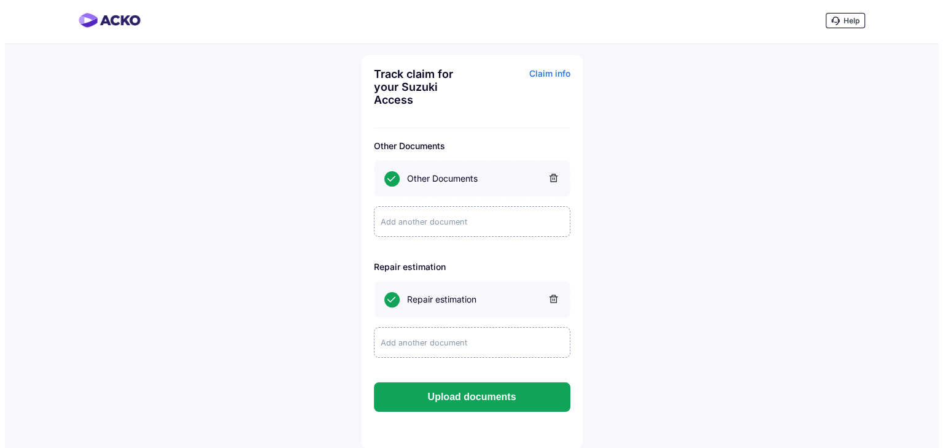
scroll to position [4, 0]
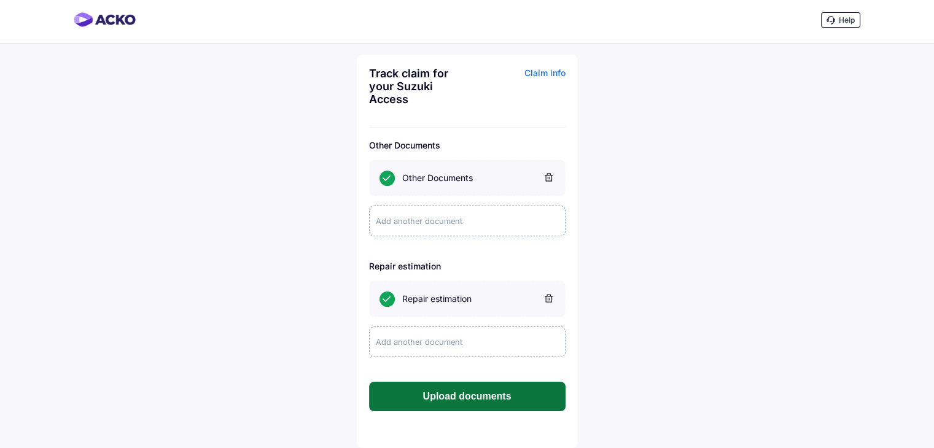
click at [511, 396] on button "Upload documents" at bounding box center [467, 396] width 196 height 29
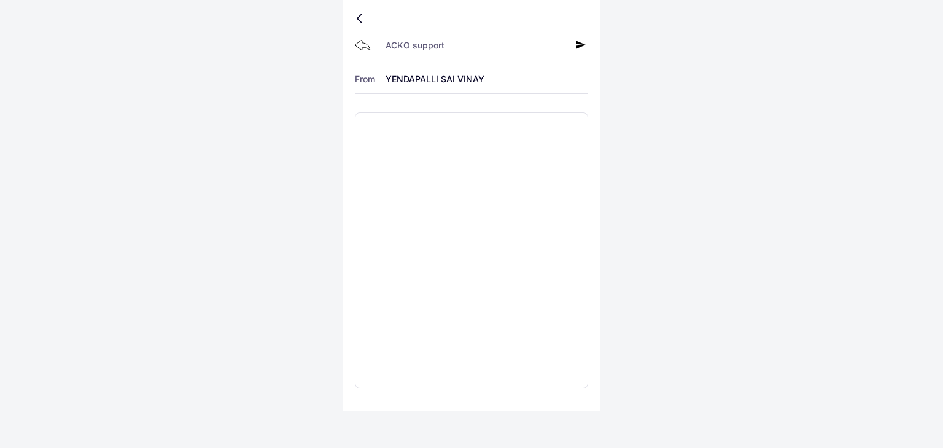
click at [361, 20] on div at bounding box center [361, 18] width 7 height 6
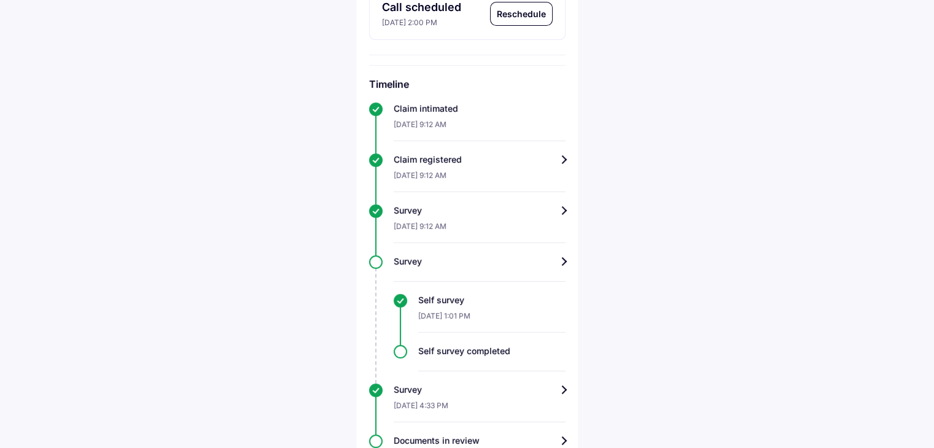
scroll to position [614, 0]
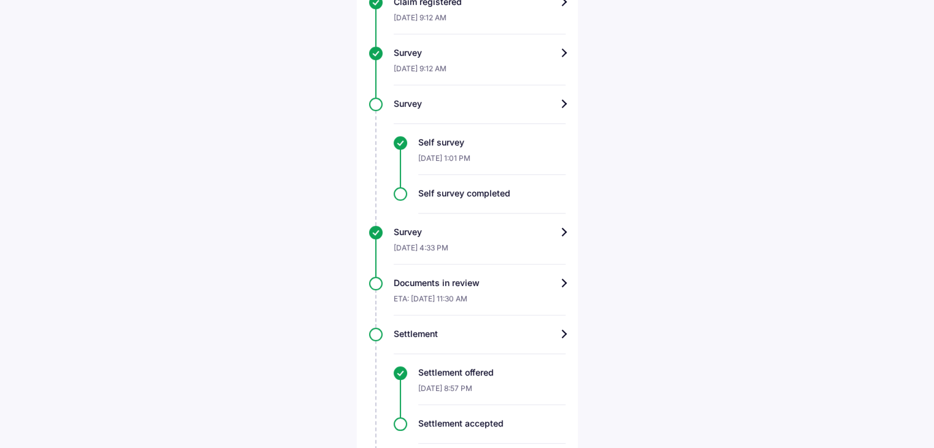
click at [546, 284] on div "Documents in review" at bounding box center [479, 283] width 172 height 12
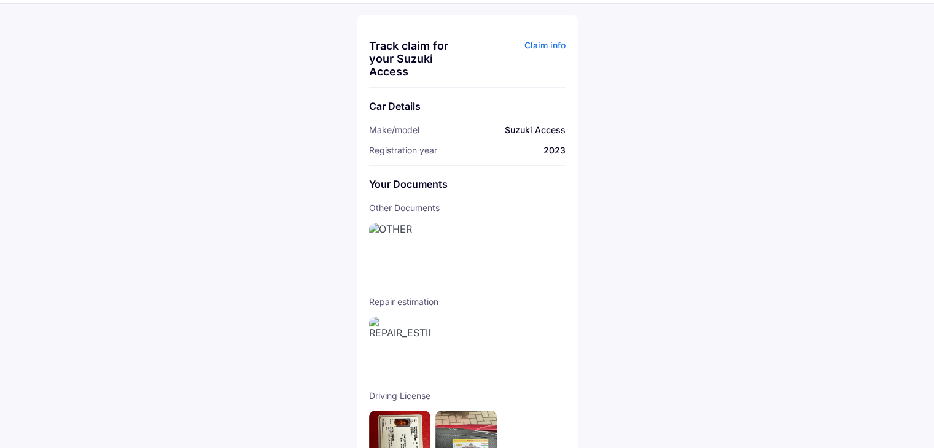
scroll to position [79, 0]
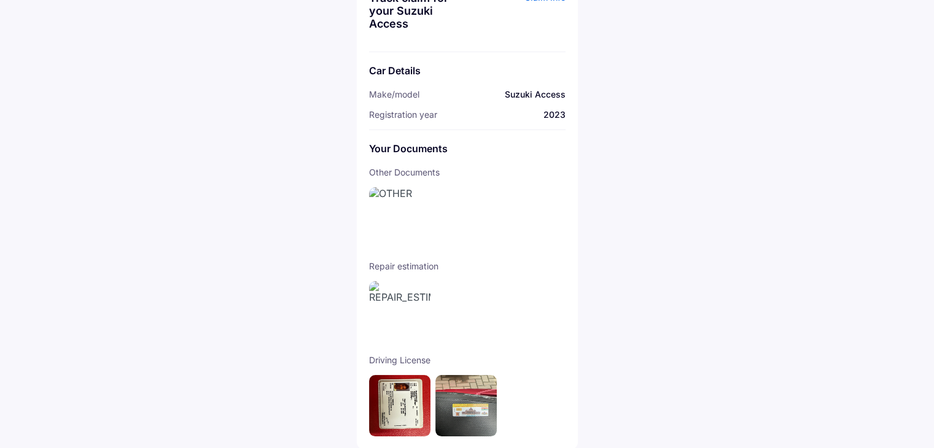
click at [427, 292] on img at bounding box center [399, 311] width 61 height 61
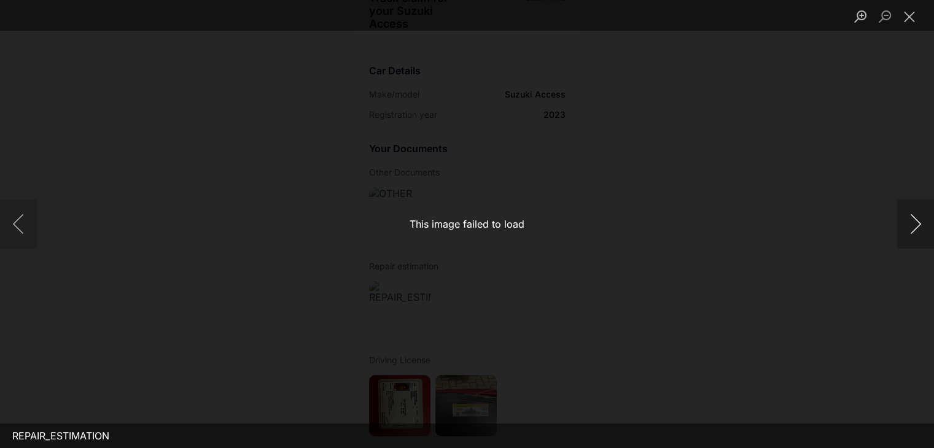
click at [913, 233] on button "Next image" at bounding box center [915, 223] width 37 height 49
click at [904, 12] on button "Close lightbox" at bounding box center [909, 16] width 25 height 21
